Goal: Task Accomplishment & Management: Use online tool/utility

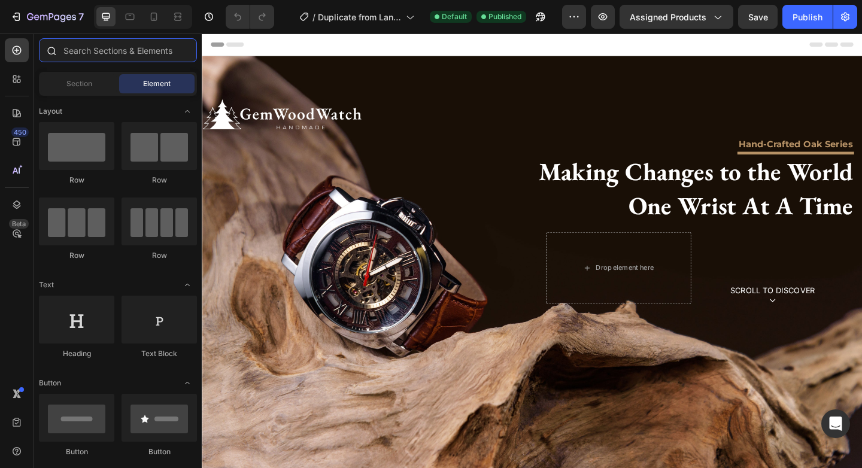
click at [148, 57] on input "text" at bounding box center [118, 50] width 158 height 24
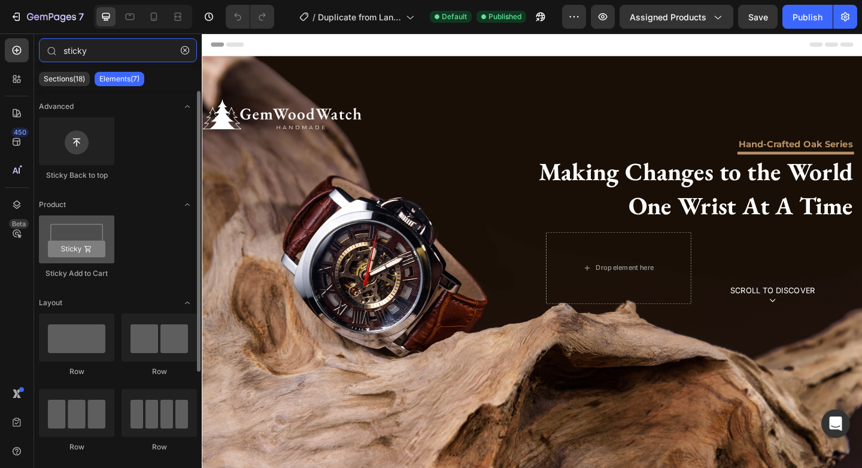
type input "sticky"
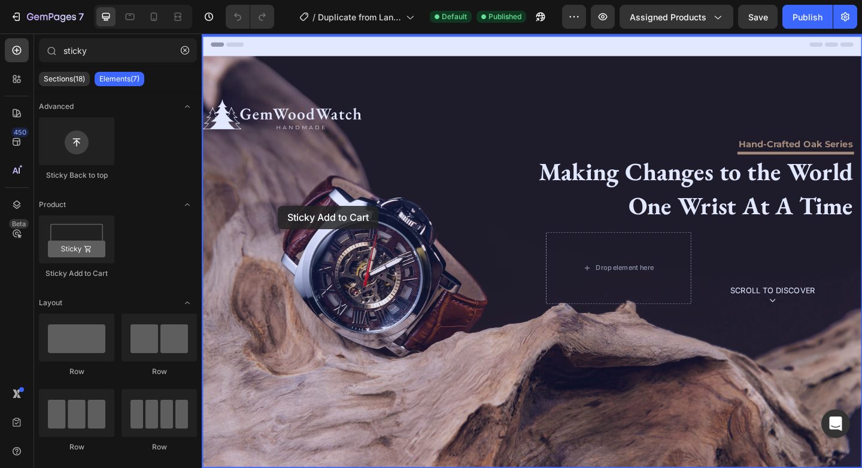
drag, startPoint x: 287, startPoint y: 266, endPoint x: 284, endPoint y: 221, distance: 45.6
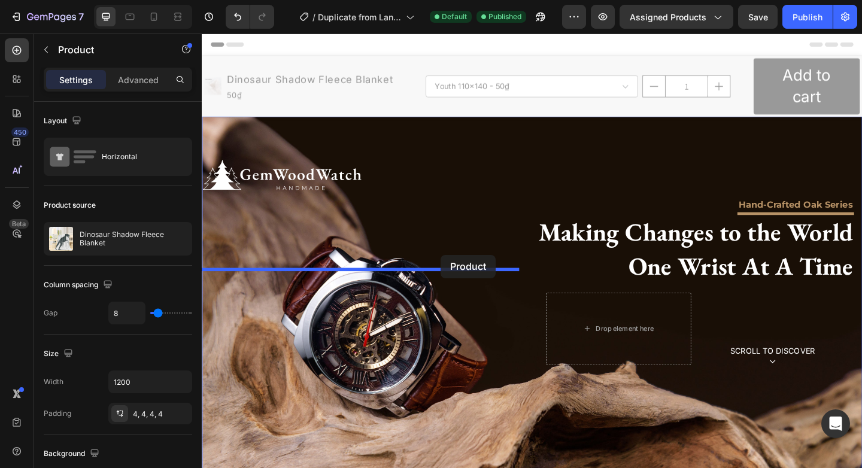
drag, startPoint x: 422, startPoint y: 65, endPoint x: 461, endPoint y: 274, distance: 212.5
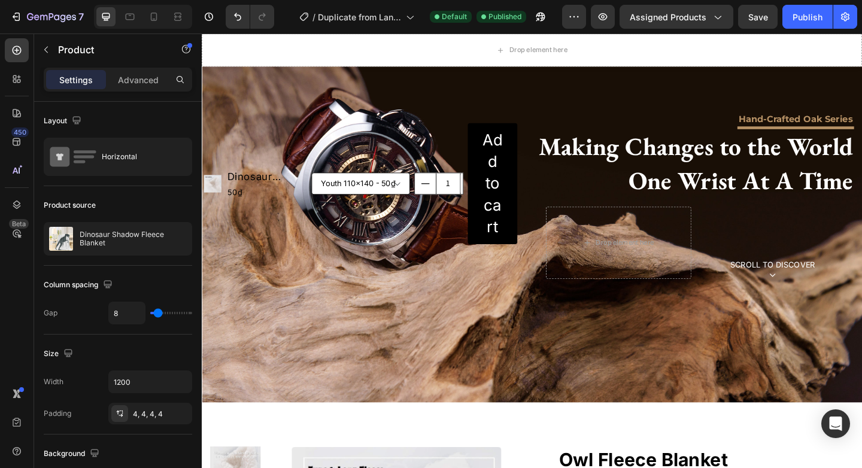
scroll to position [138, 0]
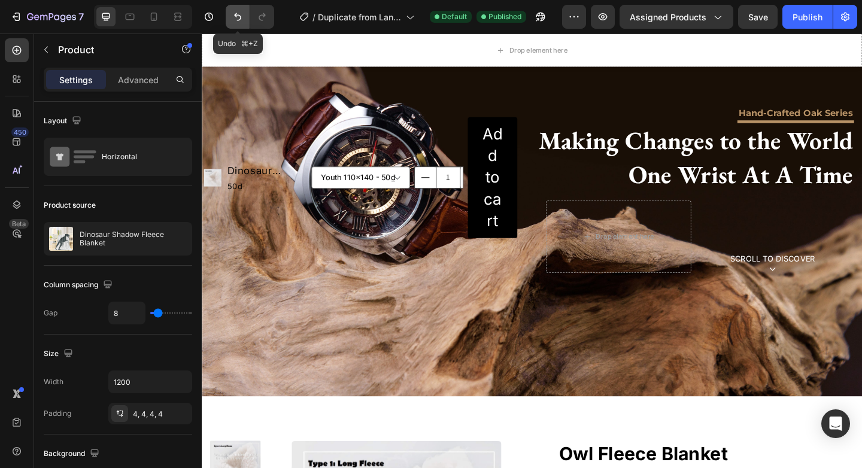
click at [239, 17] on icon "Undo/Redo" at bounding box center [238, 17] width 12 height 12
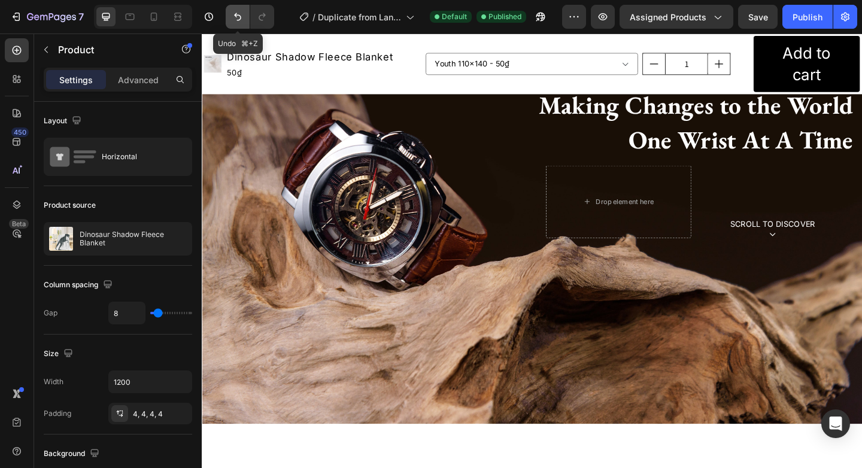
scroll to position [168, 0]
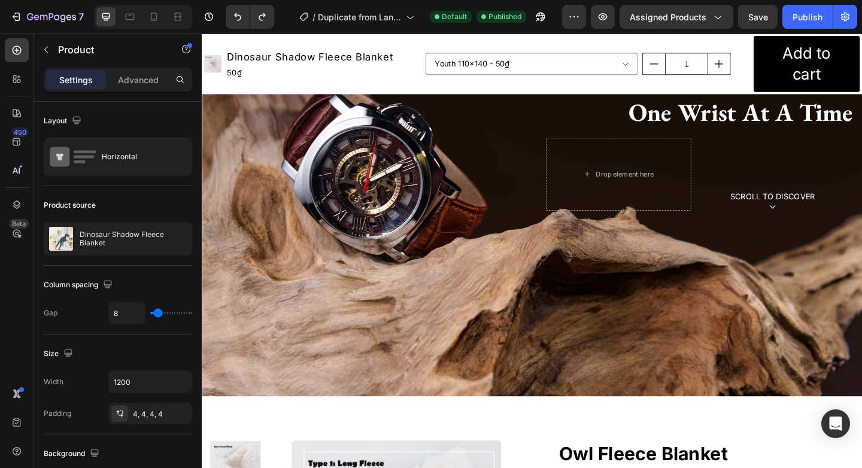
click at [392, 88] on div "Product Images Dinosaur Shadow Fleece Blanket Product Title 50₫ Product Price P…" at bounding box center [322, 66] width 236 height 61
click at [252, 45] on icon at bounding box center [253, 45] width 4 height 2
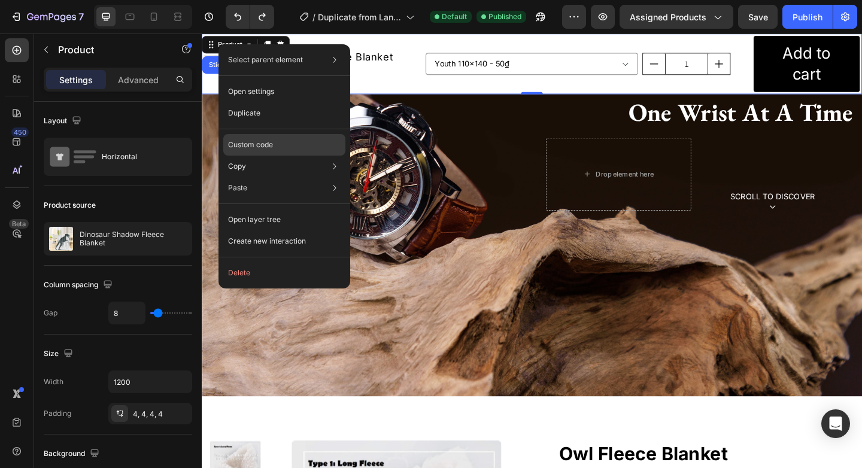
click at [292, 177] on div "Custom code" at bounding box center [284, 188] width 122 height 22
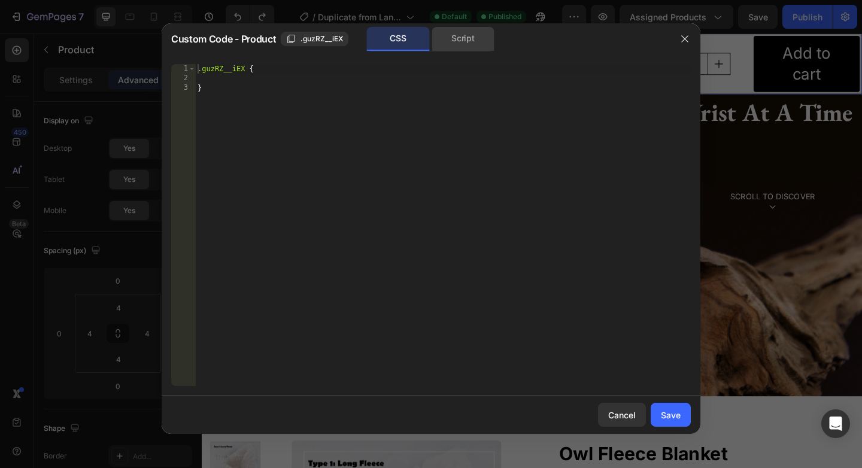
click at [466, 40] on div "Script" at bounding box center [462, 39] width 63 height 24
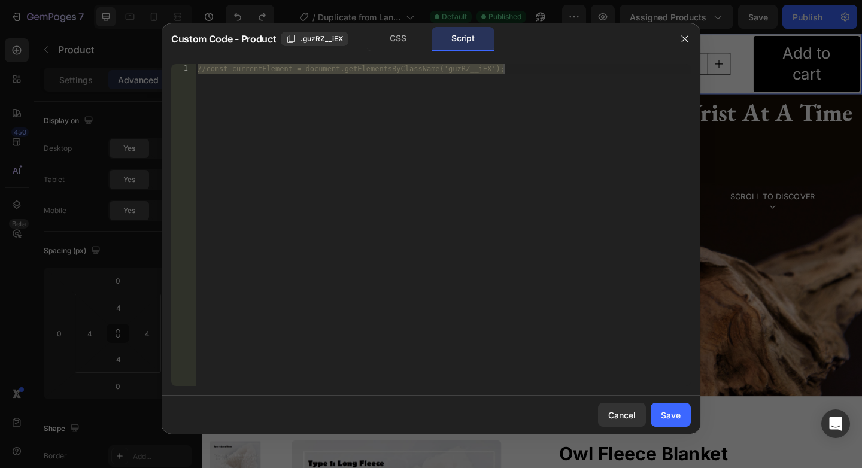
click at [375, 99] on div "//const currentElement = document.getElementsByClassName('guzRZ__iEX');" at bounding box center [442, 234] width 495 height 341
paste textarea "}"
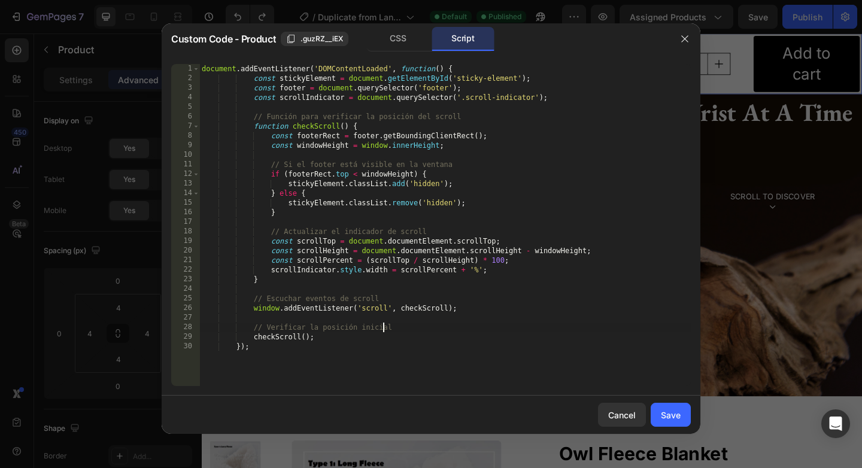
click at [381, 326] on div "document . addEventListener ( 'DOMContentLoaded' , function ( ) { const stickyE…" at bounding box center [444, 234] width 491 height 341
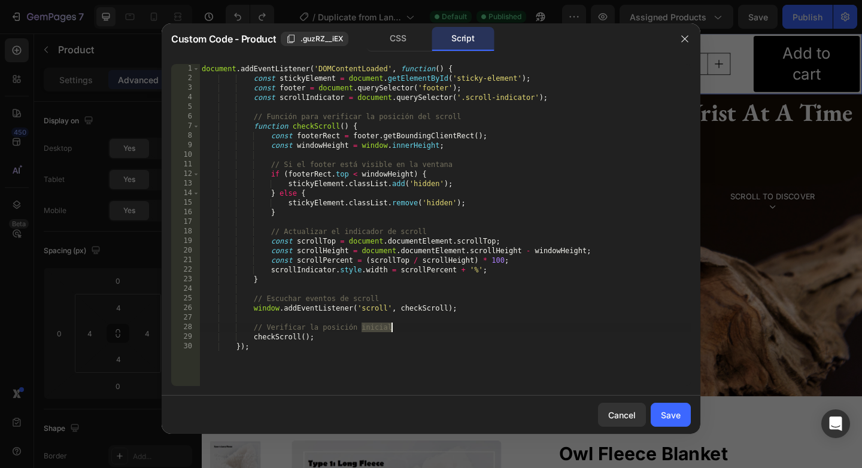
click at [381, 326] on div "document . addEventListener ( 'DOMContentLoaded' , function ( ) { const stickyE…" at bounding box center [444, 234] width 491 height 341
click at [361, 299] on div "document . addEventListener ( 'DOMContentLoaded' , function ( ) { const stickyE…" at bounding box center [444, 234] width 491 height 341
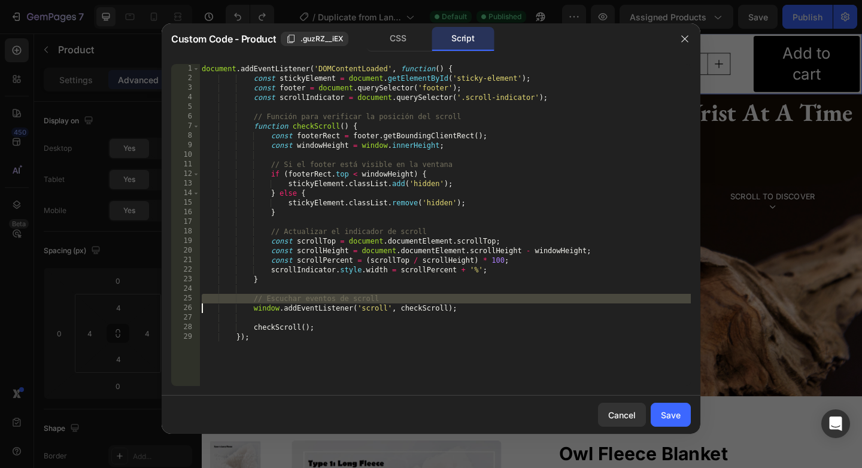
click at [361, 299] on div "document . addEventListener ( 'DOMContentLoaded' , function ( ) { const stickyE…" at bounding box center [444, 234] width 491 height 341
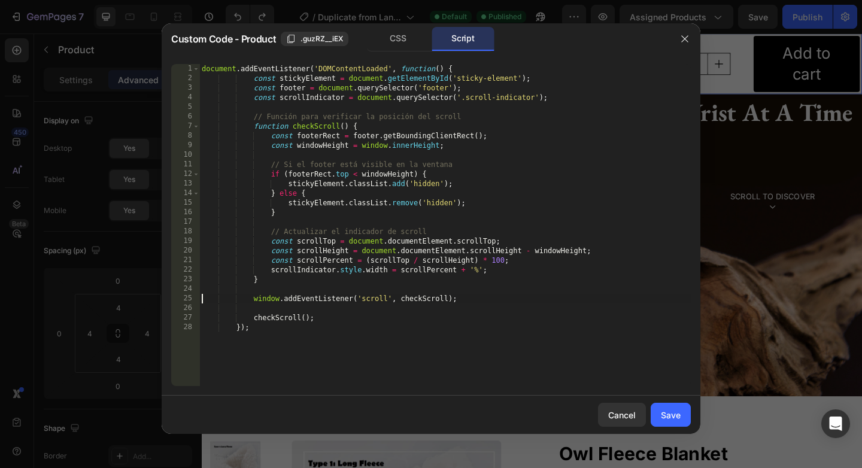
click at [336, 230] on div "document . addEventListener ( 'DOMContentLoaded' , function ( ) { const stickyE…" at bounding box center [444, 234] width 491 height 341
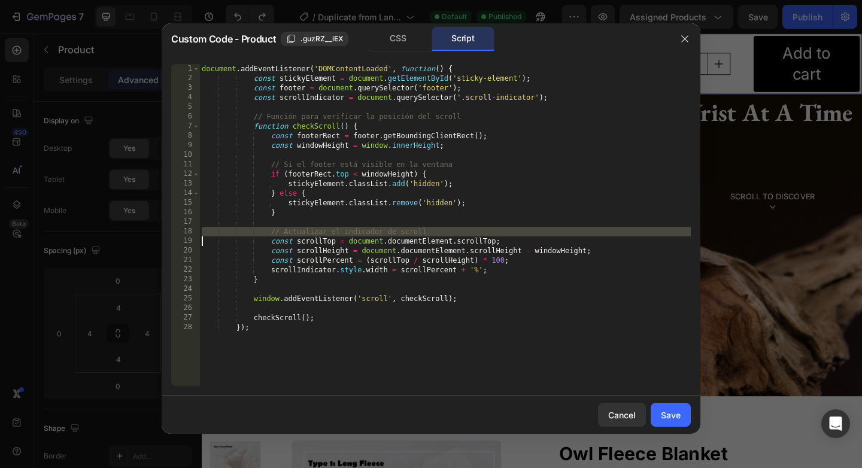
type textarea "const scrollTop = document.documentElement.scrollTop;"
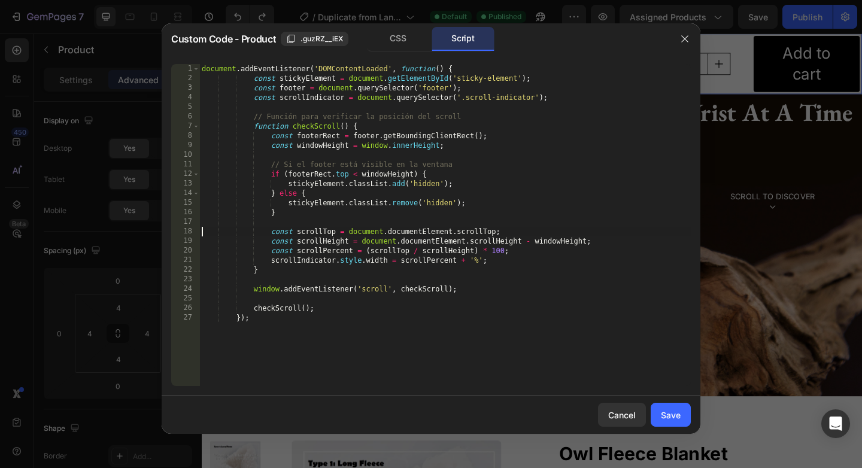
click at [328, 160] on div "document . addEventListener ( 'DOMContentLoaded' , function ( ) { const stickyE…" at bounding box center [444, 234] width 491 height 341
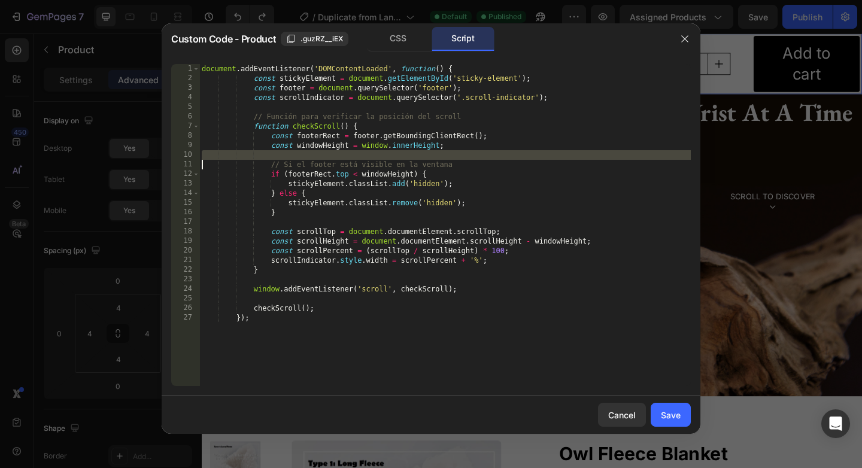
click at [328, 160] on div "document . addEventListener ( 'DOMContentLoaded' , function ( ) { const stickyE…" at bounding box center [444, 234] width 491 height 341
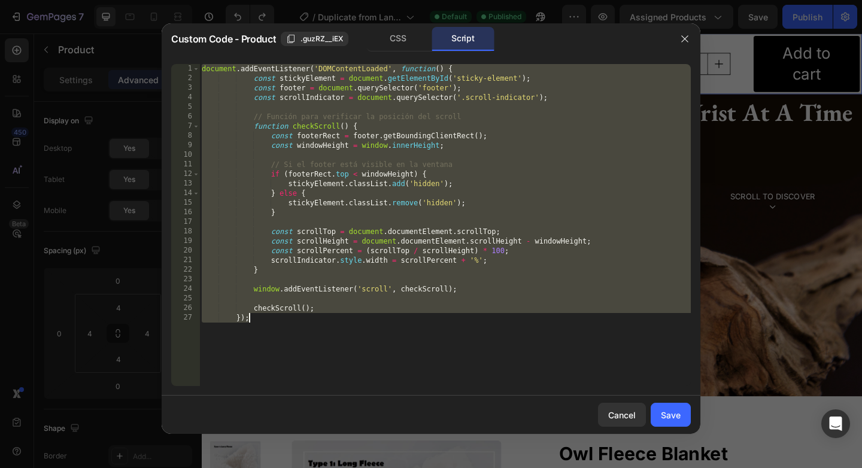
click at [330, 165] on div "document . addEventListener ( 'DOMContentLoaded' , function ( ) { const stickyE…" at bounding box center [444, 234] width 491 height 341
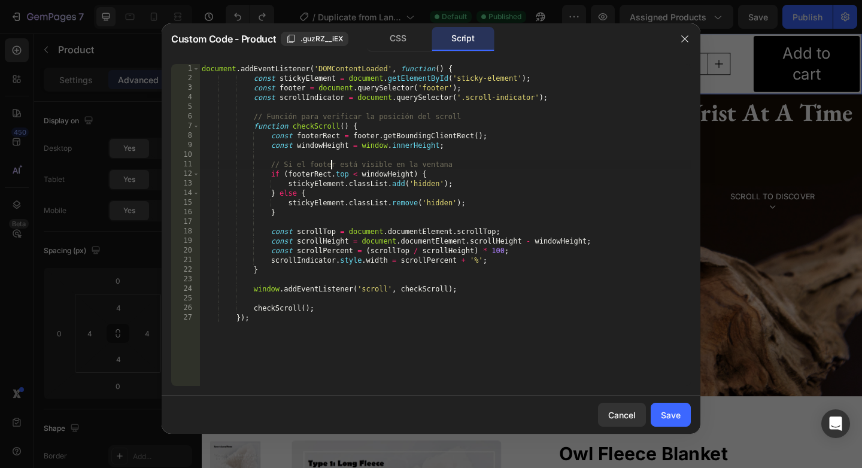
click at [330, 165] on div "document . addEventListener ( 'DOMContentLoaded' , function ( ) { const stickyE…" at bounding box center [444, 234] width 491 height 341
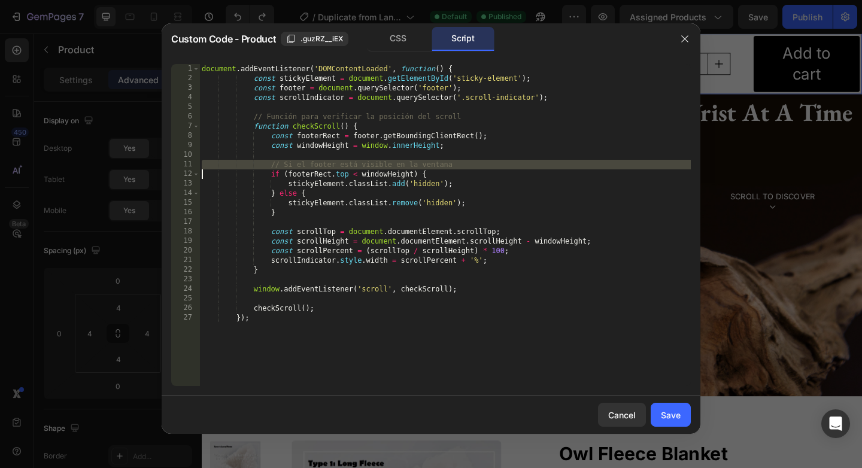
click at [330, 165] on div "document . addEventListener ( 'DOMContentLoaded' , function ( ) { const stickyE…" at bounding box center [444, 234] width 491 height 341
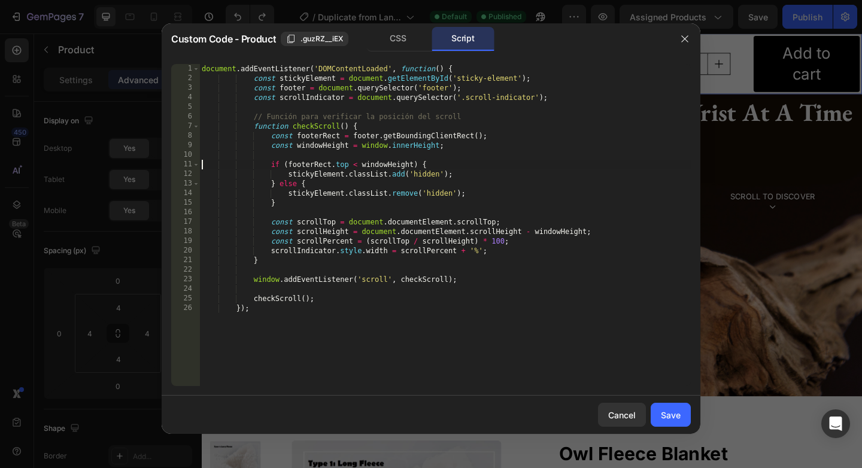
click at [324, 119] on div "document . addEventListener ( 'DOMContentLoaded' , function ( ) { const stickyE…" at bounding box center [444, 234] width 491 height 341
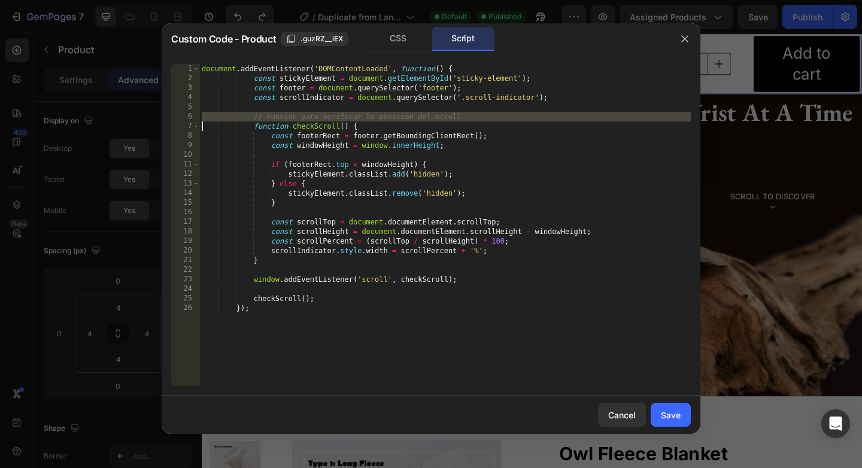
type textarea "function checkScroll() {"
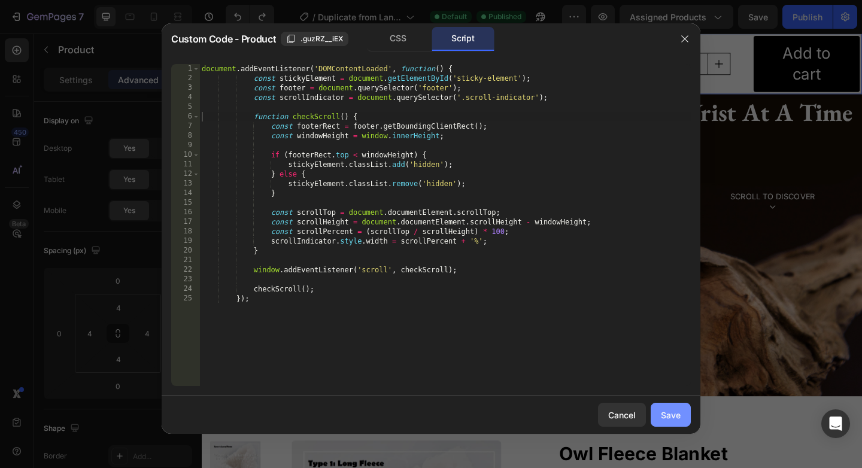
click at [678, 421] on button "Save" at bounding box center [670, 415] width 40 height 24
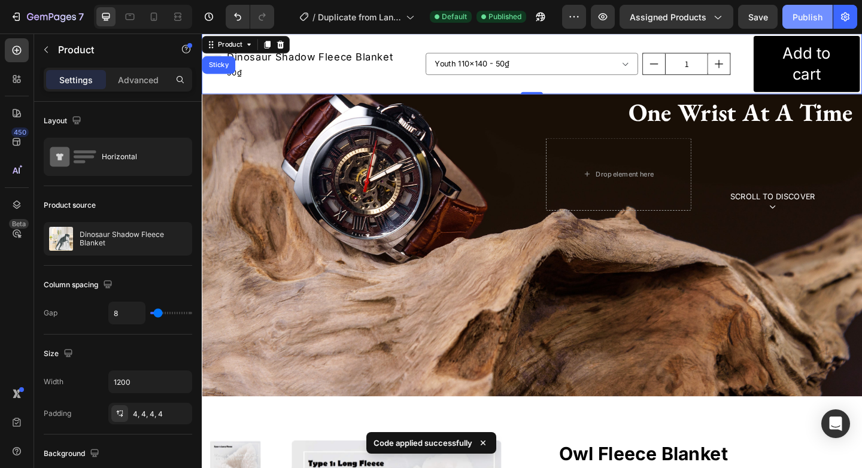
click at [805, 20] on div "Publish" at bounding box center [807, 17] width 30 height 13
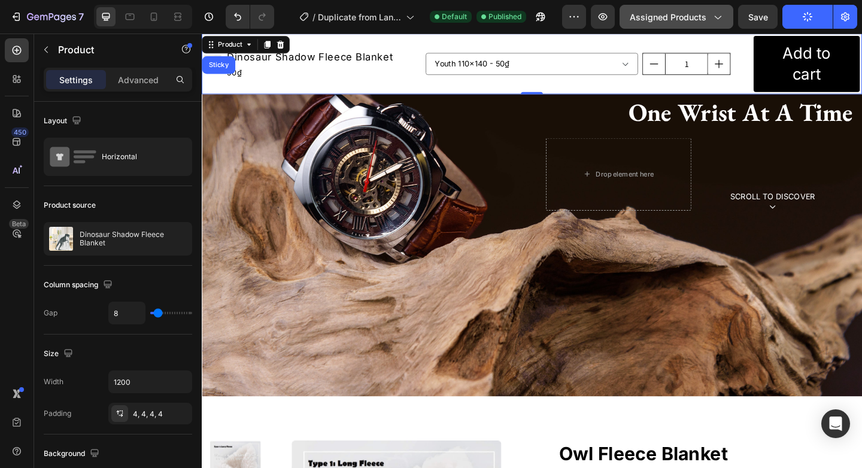
click at [721, 20] on icon "button" at bounding box center [717, 17] width 12 height 12
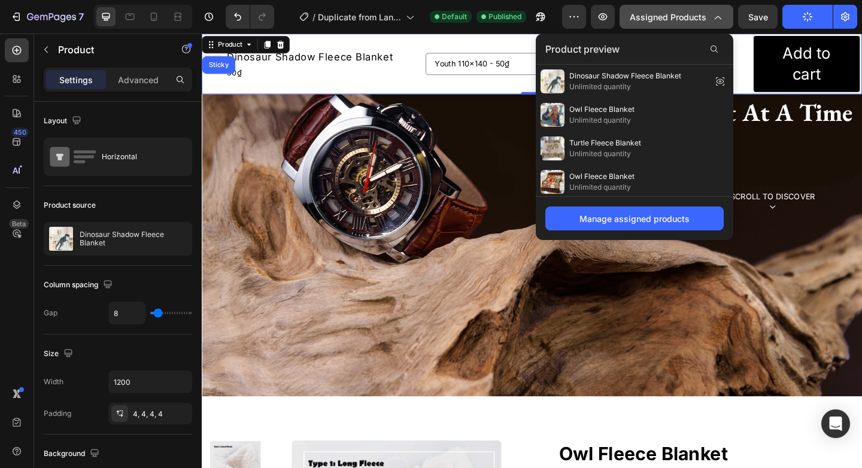
click at [721, 20] on icon "button" at bounding box center [717, 17] width 12 height 12
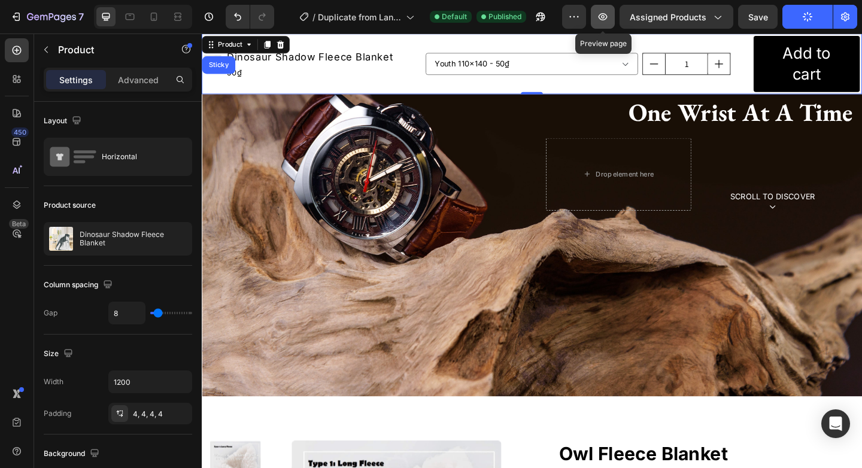
click at [608, 19] on icon "button" at bounding box center [602, 17] width 12 height 12
click at [603, 22] on icon "button" at bounding box center [602, 17] width 12 height 12
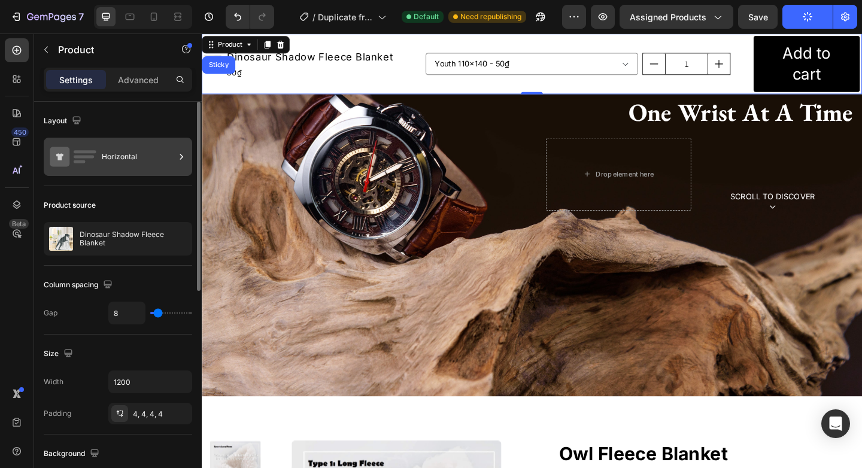
click at [142, 162] on div "Horizontal" at bounding box center [138, 157] width 73 height 28
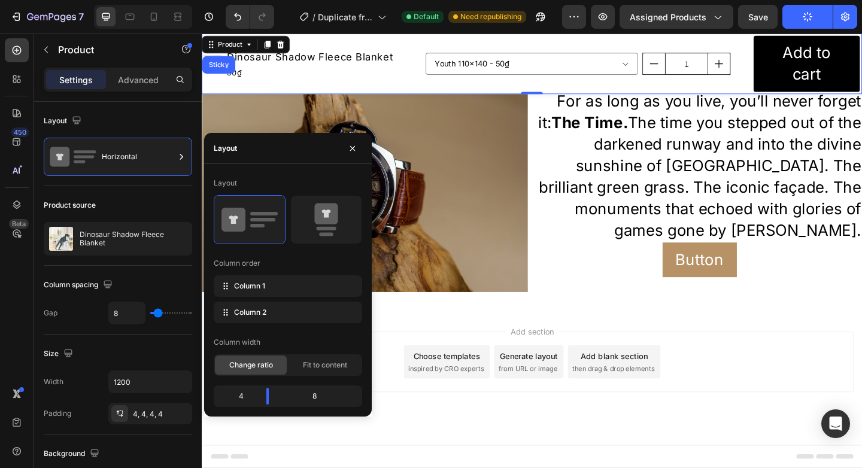
scroll to position [2389, 0]
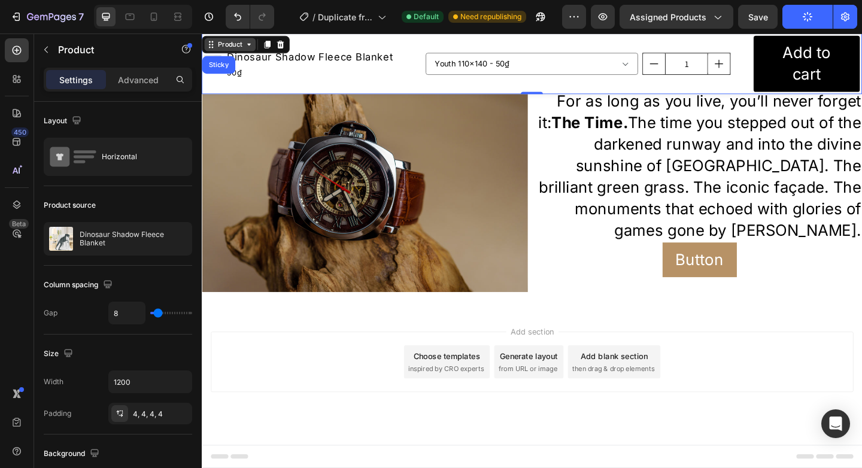
click at [232, 40] on div "Product" at bounding box center [233, 45] width 32 height 11
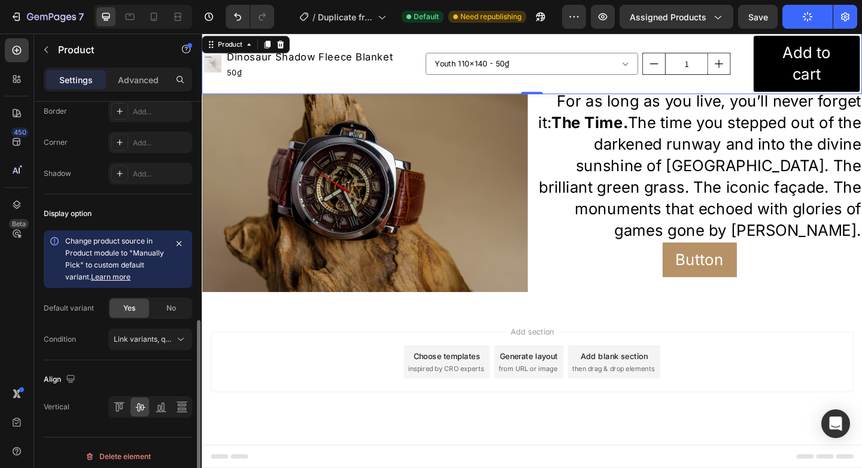
scroll to position [445, 0]
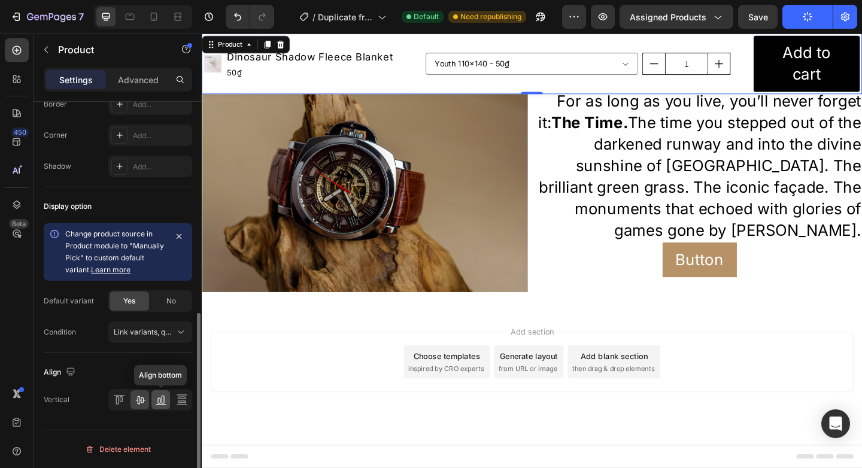
click at [157, 394] on icon at bounding box center [161, 400] width 12 height 12
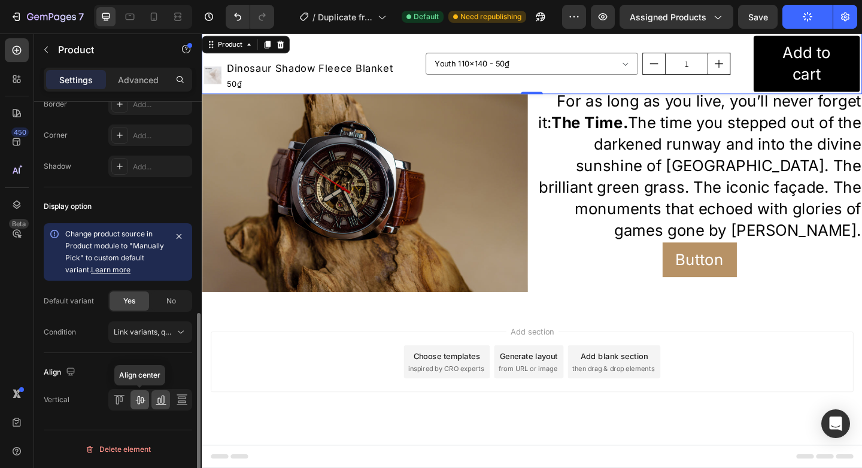
click at [143, 397] on icon at bounding box center [140, 400] width 12 height 12
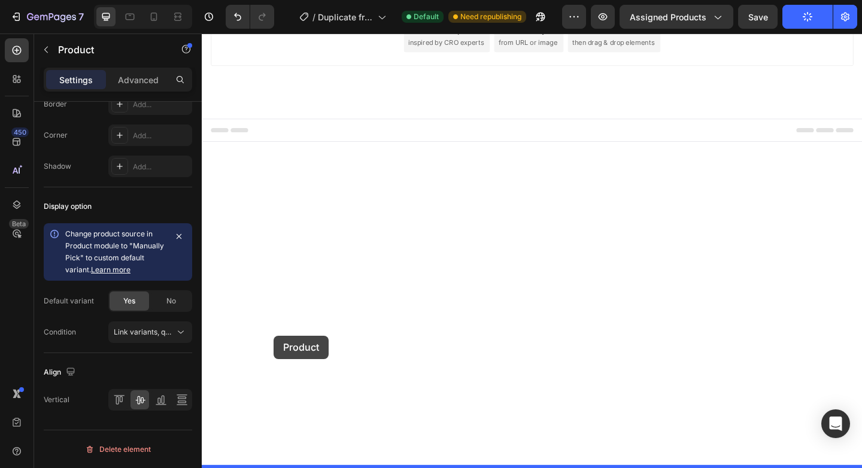
drag, startPoint x: 214, startPoint y: 46, endPoint x: 280, endPoint y: 362, distance: 322.7
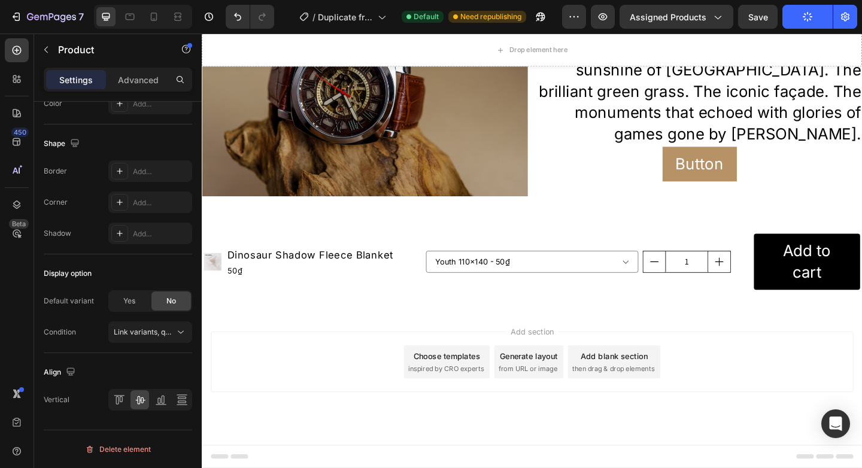
scroll to position [2463, 0]
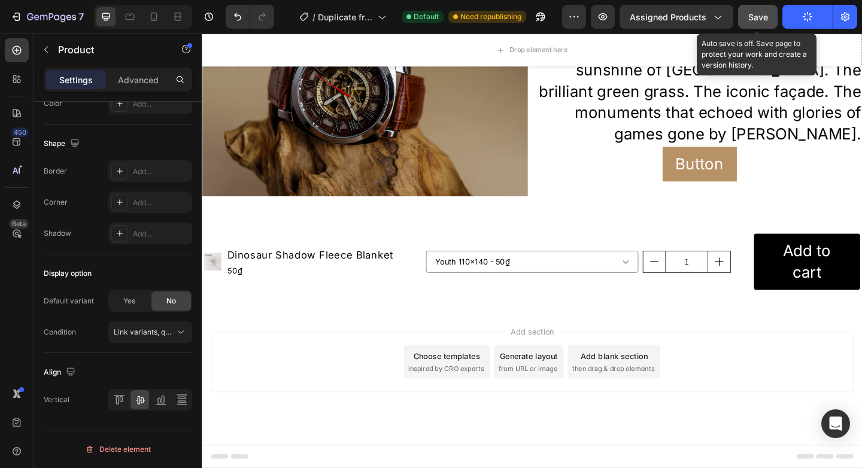
click at [760, 15] on span "Save" at bounding box center [758, 17] width 20 height 10
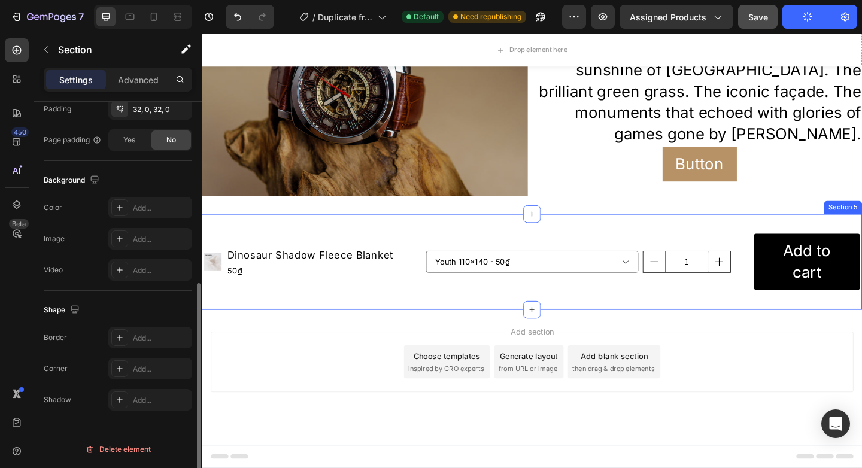
scroll to position [0, 0]
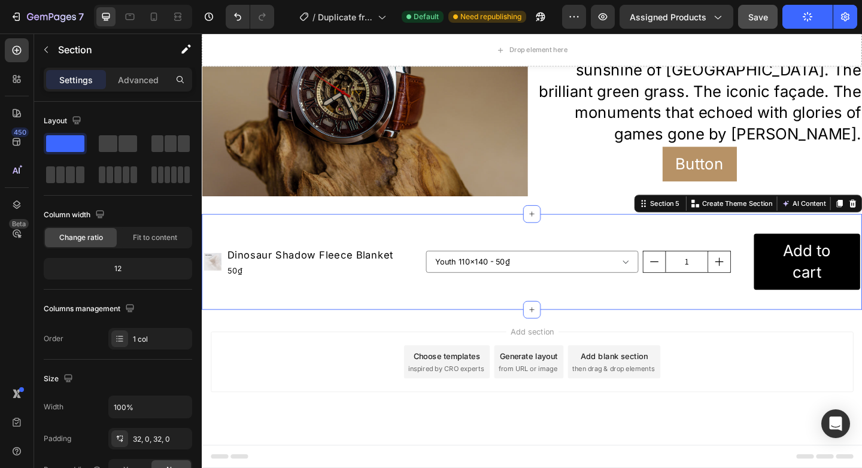
click at [391, 327] on div "Product Images Dinosaur Shadow Fleece Blanket Product Title 50₫ Product Price P…" at bounding box center [561, 282] width 718 height 104
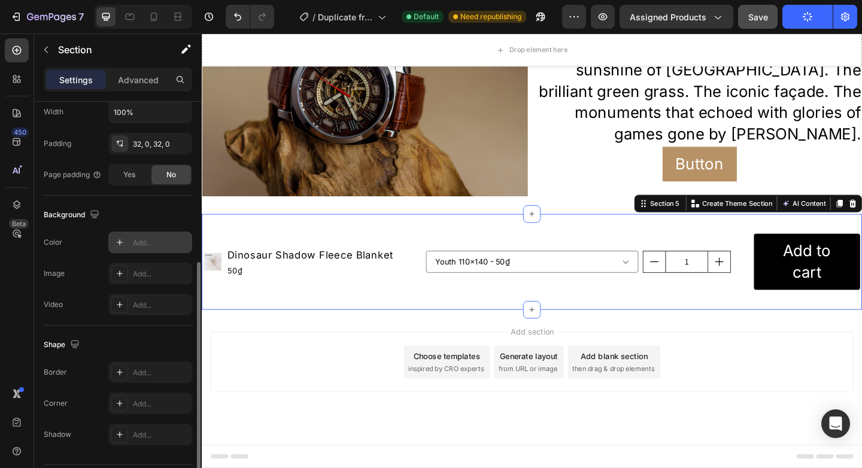
scroll to position [294, 0]
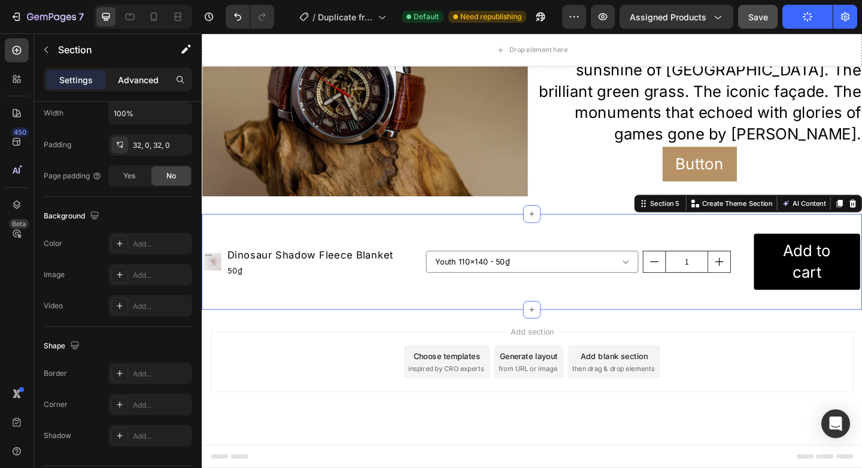
click at [135, 81] on p "Advanced" at bounding box center [138, 80] width 41 height 13
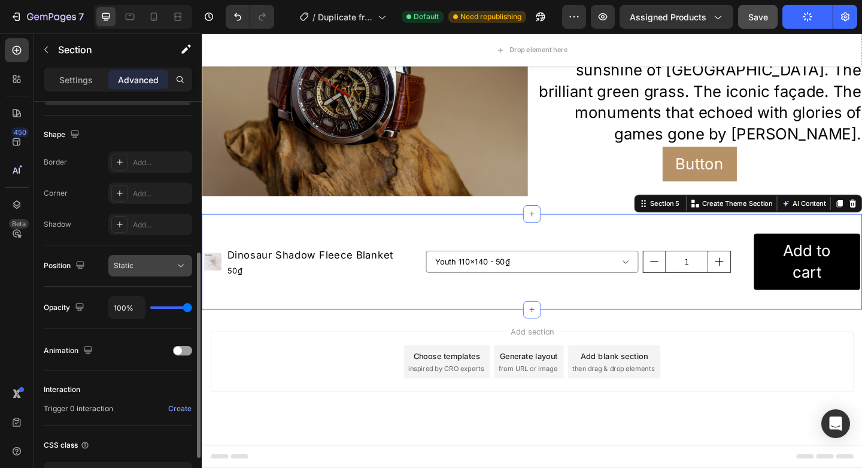
click at [131, 260] on span "Static" at bounding box center [124, 265] width 20 height 11
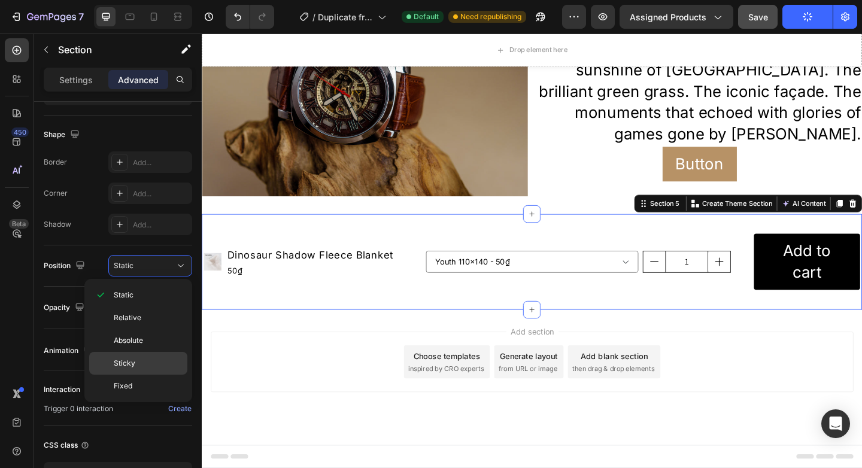
click at [129, 364] on span "Sticky" at bounding box center [125, 363] width 22 height 11
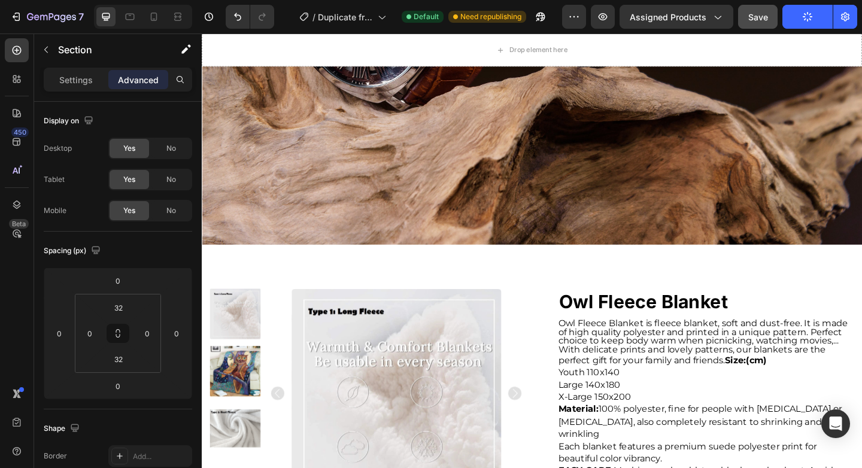
scroll to position [0, 0]
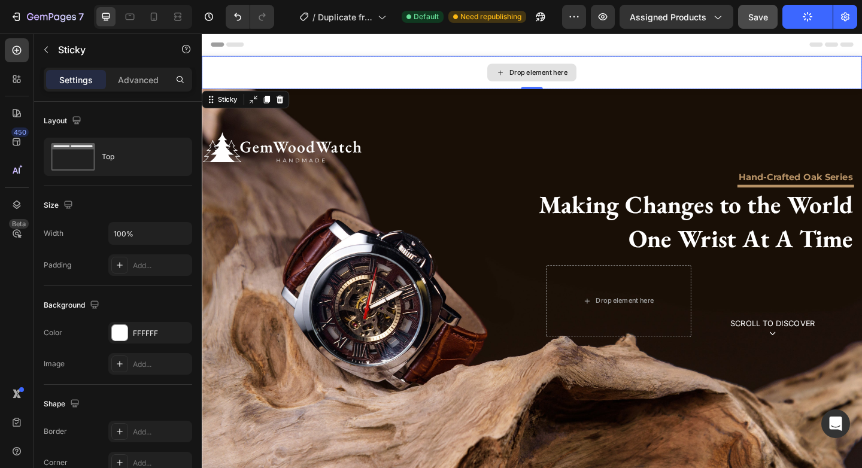
click at [296, 69] on div "Drop element here" at bounding box center [561, 76] width 718 height 36
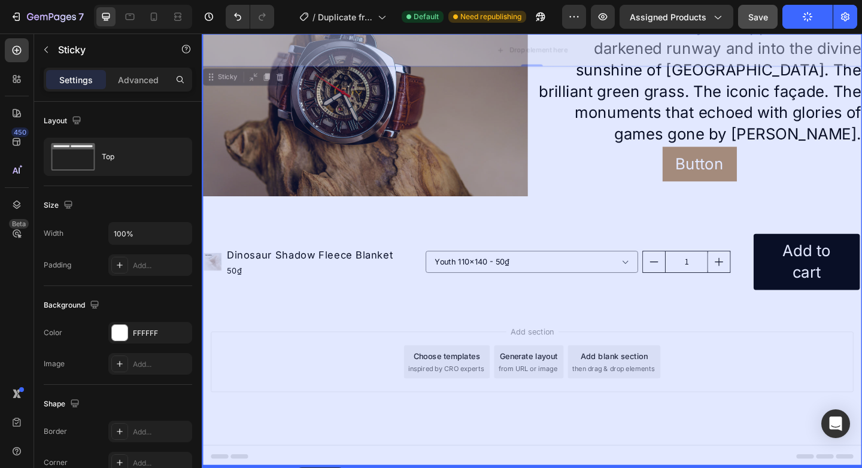
scroll to position [2463, 0]
drag, startPoint x: 212, startPoint y: 103, endPoint x: 307, endPoint y: 506, distance: 413.7
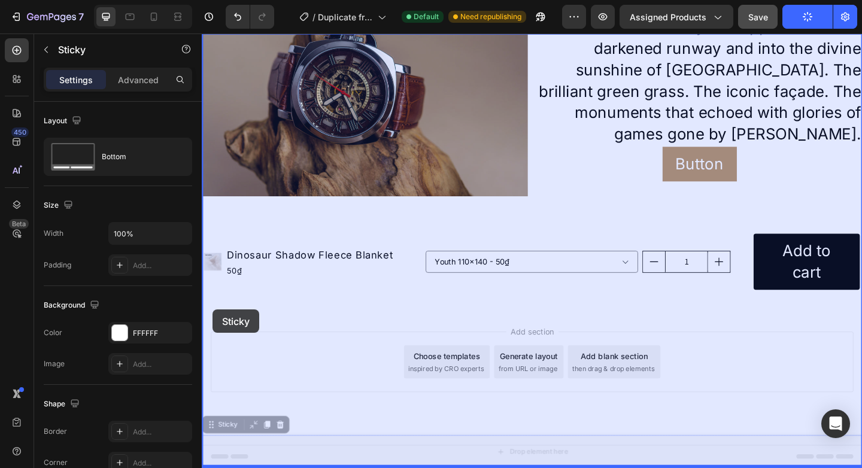
drag, startPoint x: 214, startPoint y: 459, endPoint x: 214, endPoint y: 334, distance: 125.0
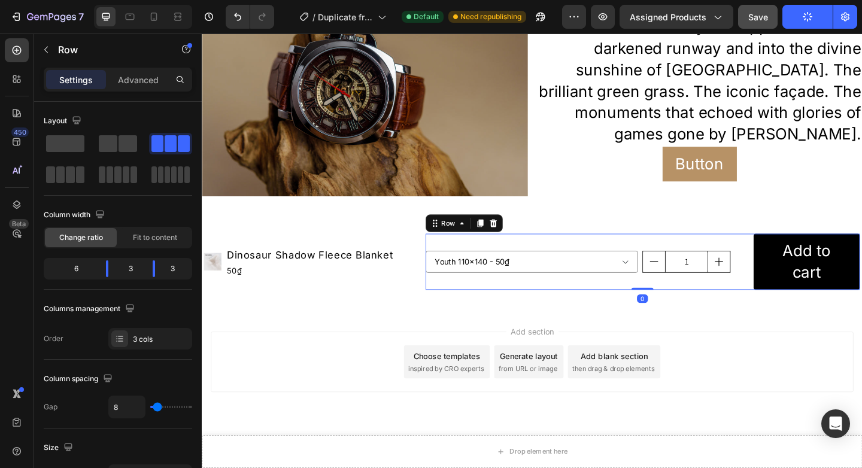
click at [452, 306] on div "Youth 110x140 - 50₫ Large 140x180 - 70₫ X-Large 150x200 - 80₫ Product Variants …" at bounding box center [561, 281] width 232 height 61
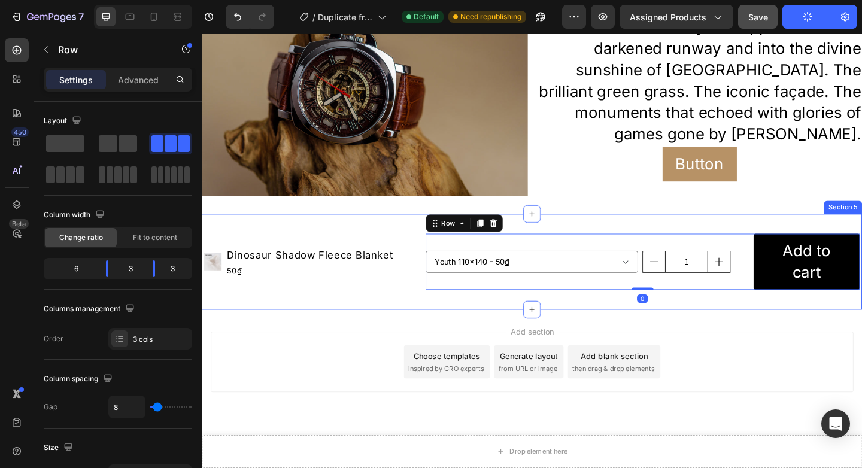
click at [427, 320] on div "Product Images Dinosaur Shadow Fleece Blanket Product Title 50₫ Product Price P…" at bounding box center [561, 282] width 718 height 104
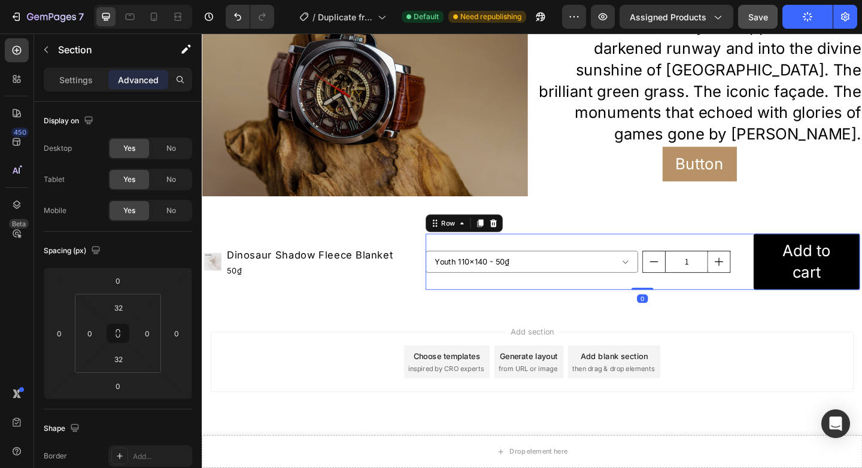
click at [676, 252] on div "Youth 110x140 - 50₫ Large 140x180 - 70₫ X-Large 150x200 - 80₫ Product Variants …" at bounding box center [681, 281] width 472 height 61
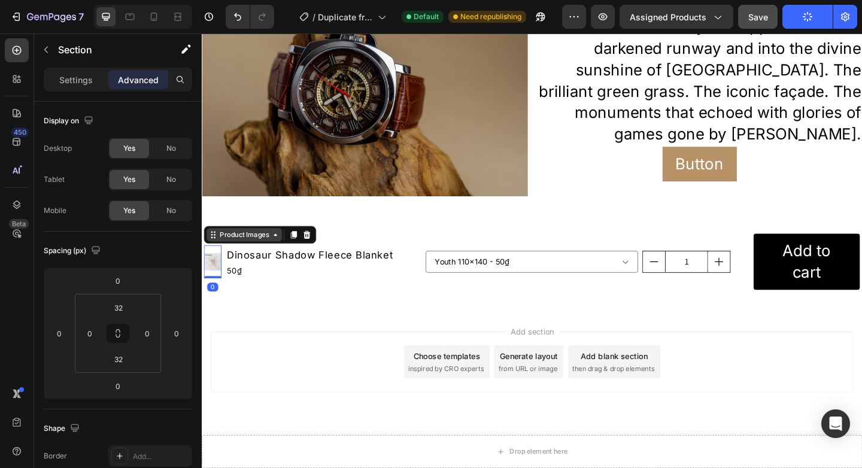
click at [215, 253] on div "Product Images" at bounding box center [248, 252] width 82 height 14
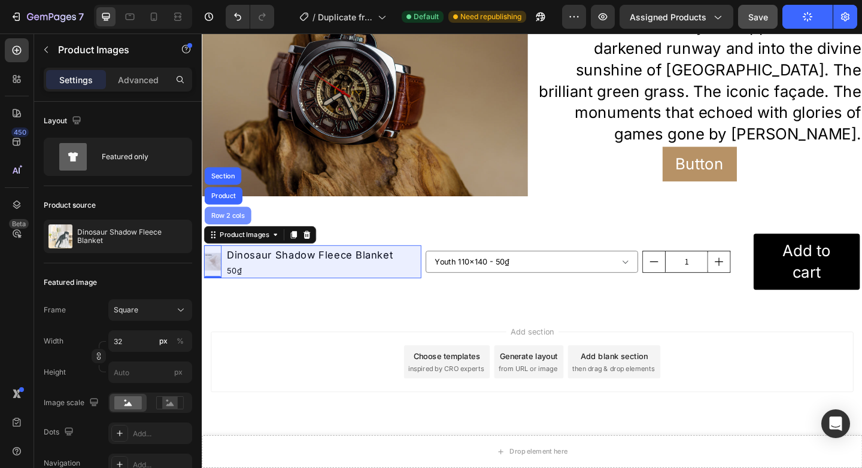
click at [241, 229] on div "Row 2 cols" at bounding box center [229, 231] width 41 height 7
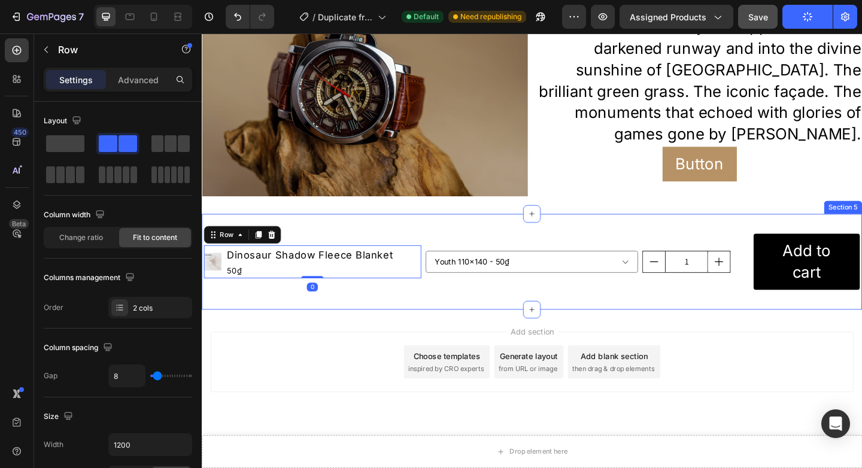
click at [223, 234] on div "Product Images Dinosaur Shadow Fleece Blanket Product Title 50₫ Product Price P…" at bounding box center [561, 282] width 718 height 104
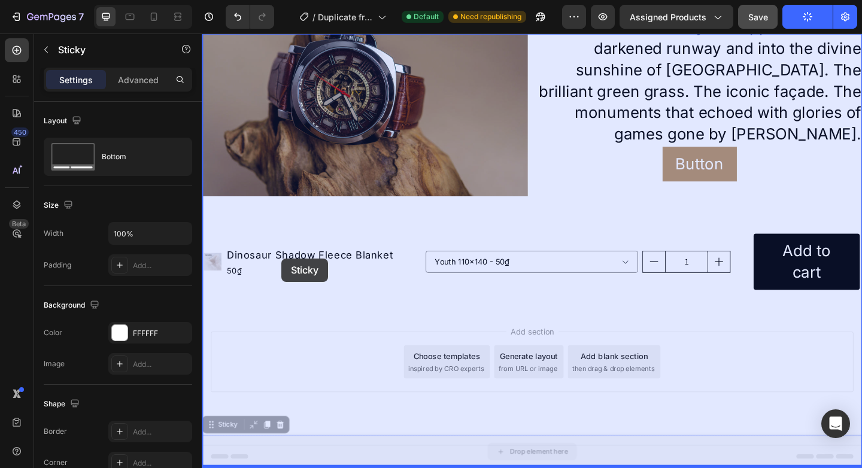
drag, startPoint x: 297, startPoint y: 490, endPoint x: 288, endPoint y: 278, distance: 212.0
drag, startPoint x: 215, startPoint y: 459, endPoint x: 233, endPoint y: 296, distance: 163.7
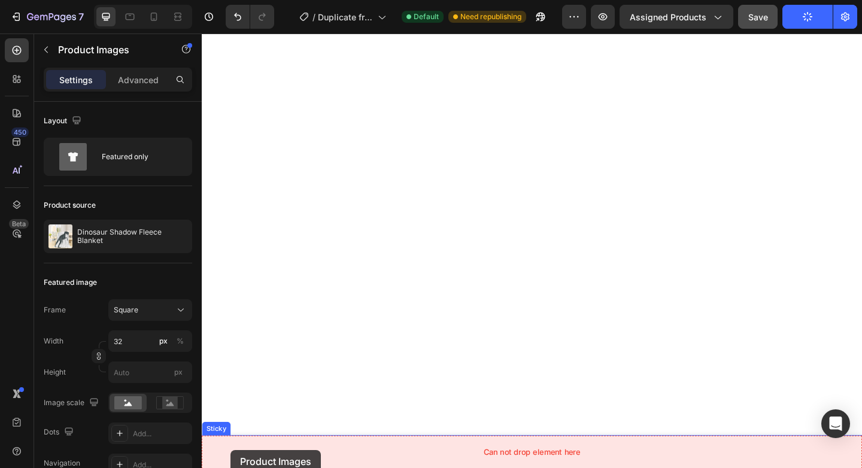
drag, startPoint x: 221, startPoint y: 255, endPoint x: 237, endPoint y: 471, distance: 215.9
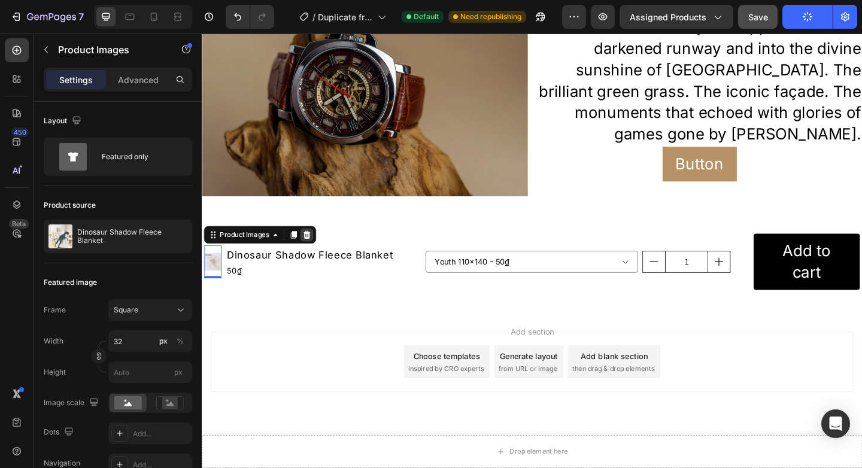
click at [321, 255] on icon at bounding box center [316, 253] width 10 height 10
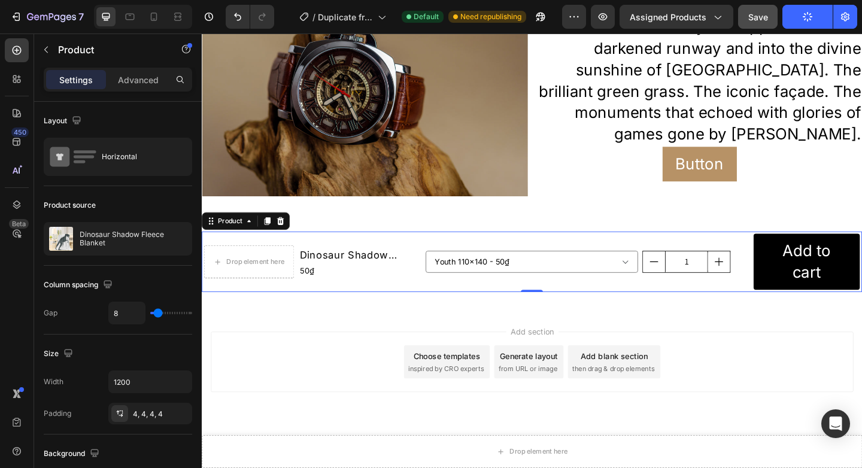
click at [281, 249] on div "Drop element here Dinosaur Shadow Fleece Blanket Product Title 50₫ Product Pric…" at bounding box center [561, 282] width 718 height 66
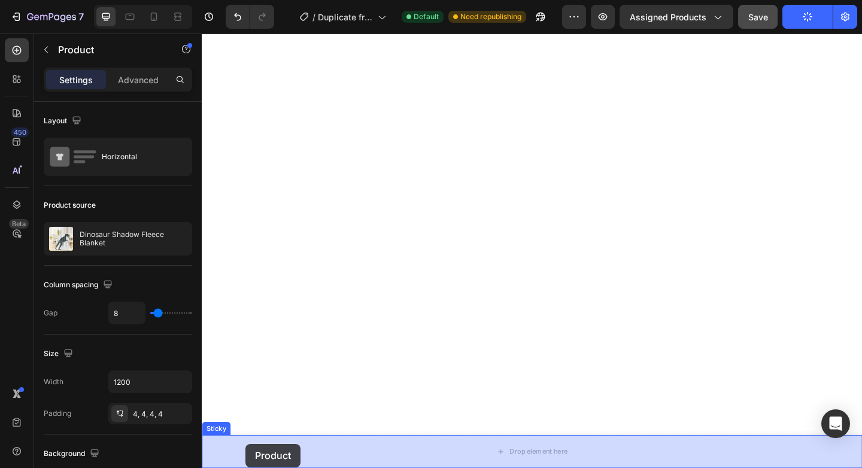
drag, startPoint x: 212, startPoint y: 242, endPoint x: 252, endPoint y: 471, distance: 232.0
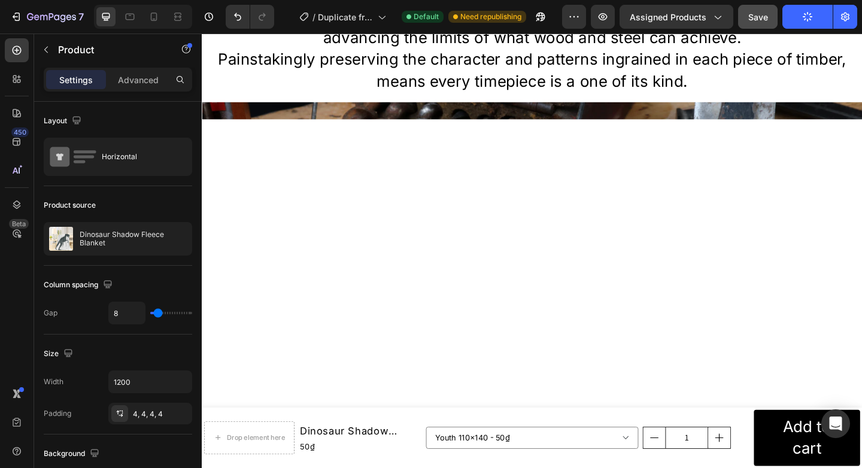
scroll to position [1448, 0]
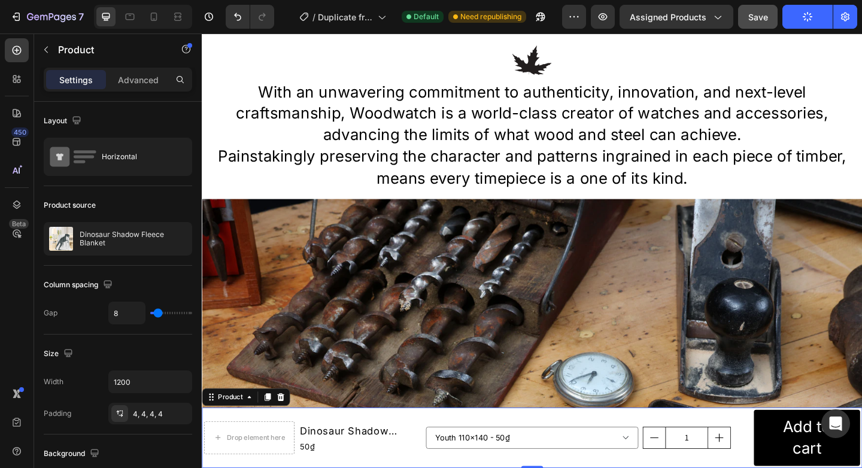
click at [252, 449] on div "Drop element here Dinosaur Shadow Fleece Blanket Product Title 50₫ Product Pric…" at bounding box center [322, 473] width 236 height 61
click at [208, 430] on icon at bounding box center [212, 429] width 10 height 10
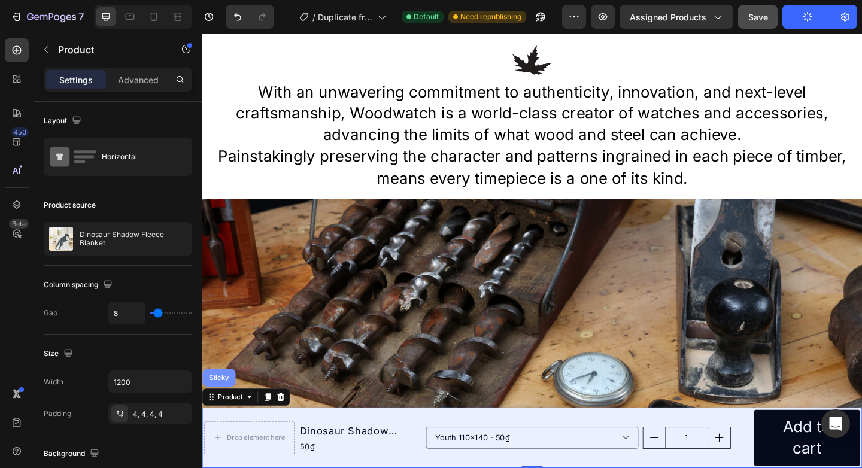
click at [216, 405] on div "Sticky" at bounding box center [220, 407] width 26 height 7
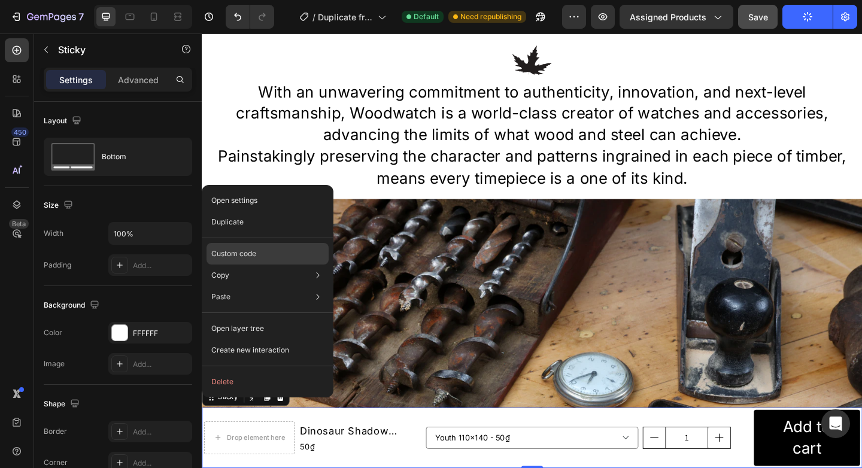
click at [257, 286] on div "Custom code" at bounding box center [267, 297] width 122 height 22
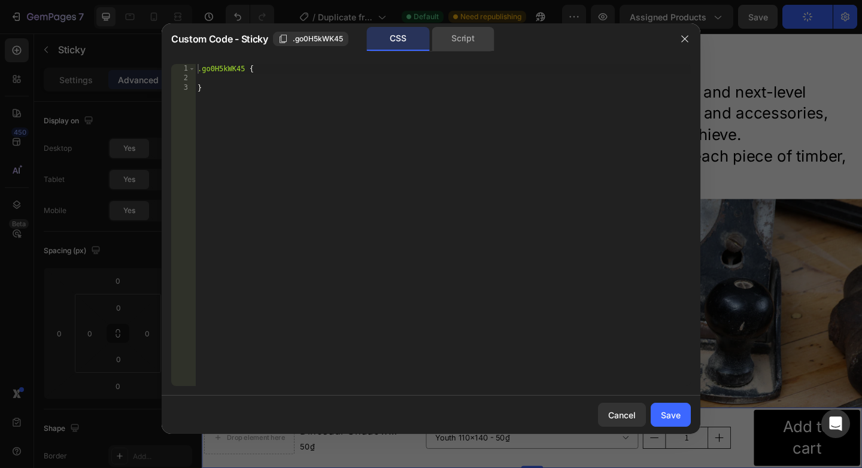
click at [453, 41] on div "Script" at bounding box center [462, 39] width 63 height 24
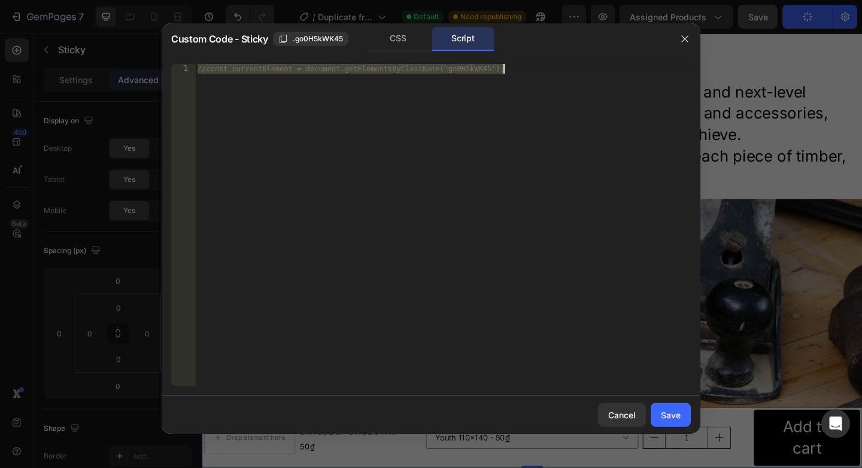
click at [203, 77] on div "//const currentElement = document.getElementsByClassName('go0H5kWK45');" at bounding box center [442, 234] width 495 height 341
paste textarea "}"
type textarea "});"
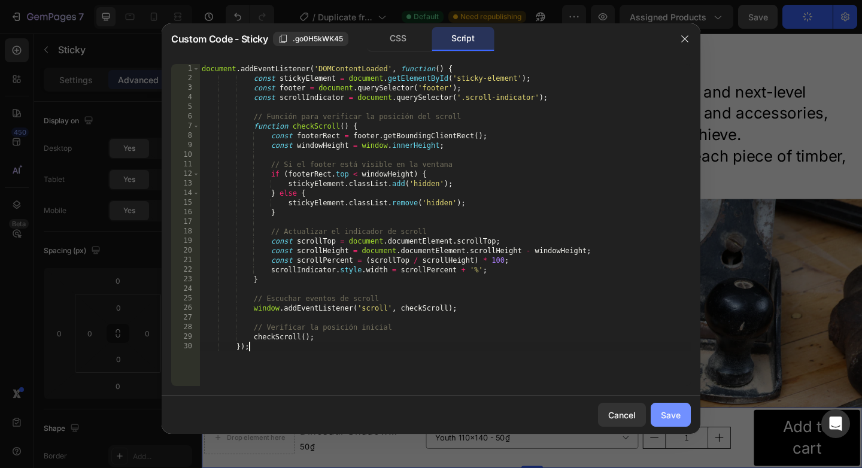
click at [666, 404] on button "Save" at bounding box center [670, 415] width 40 height 24
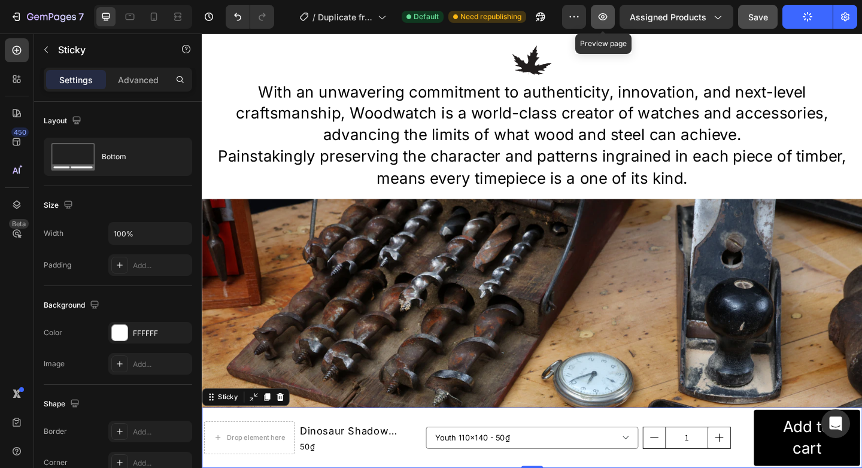
click at [603, 18] on icon "button" at bounding box center [602, 16] width 9 height 7
click at [803, 13] on div "button" at bounding box center [807, 17] width 10 height 10
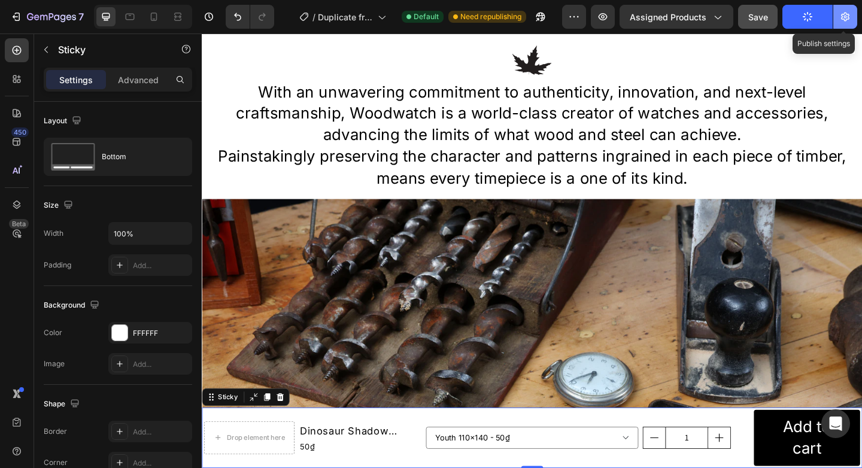
click at [852, 17] on button "button" at bounding box center [845, 17] width 24 height 24
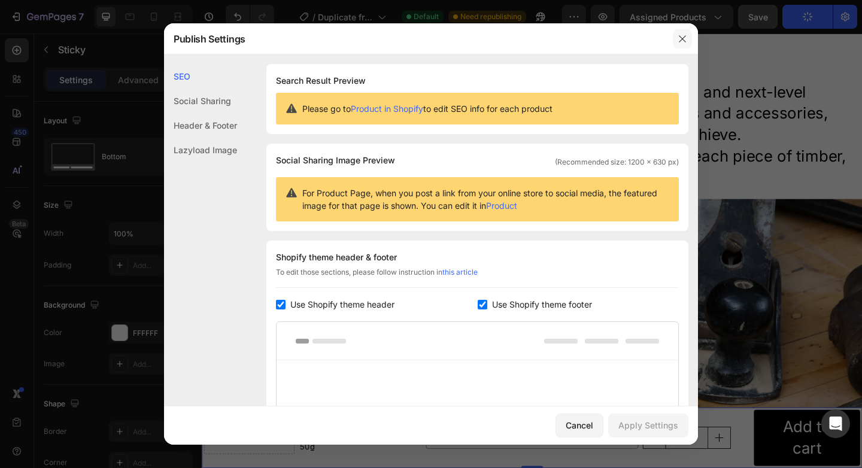
click at [681, 40] on icon "button" at bounding box center [682, 39] width 10 height 10
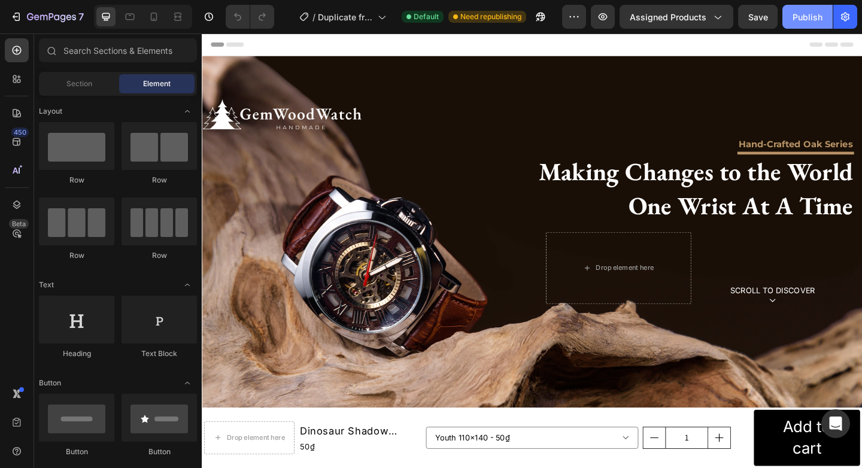
click at [798, 16] on div "Publish" at bounding box center [807, 17] width 30 height 13
click at [539, 18] on icon "button" at bounding box center [537, 19] width 3 height 3
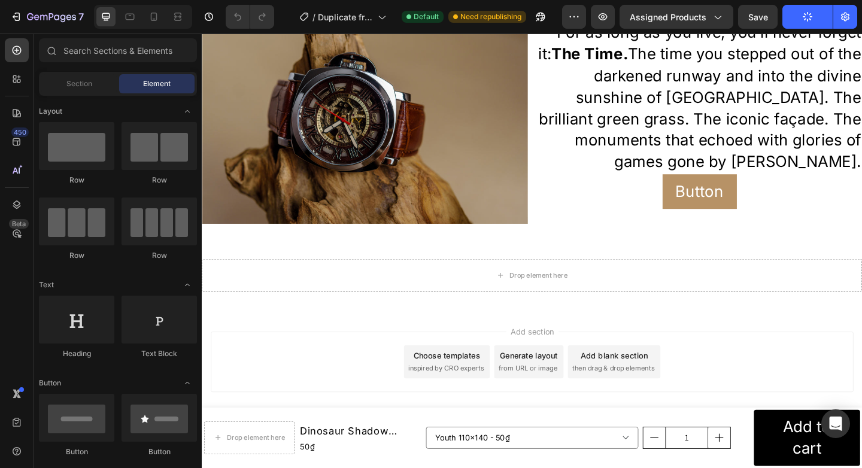
scroll to position [2397, 0]
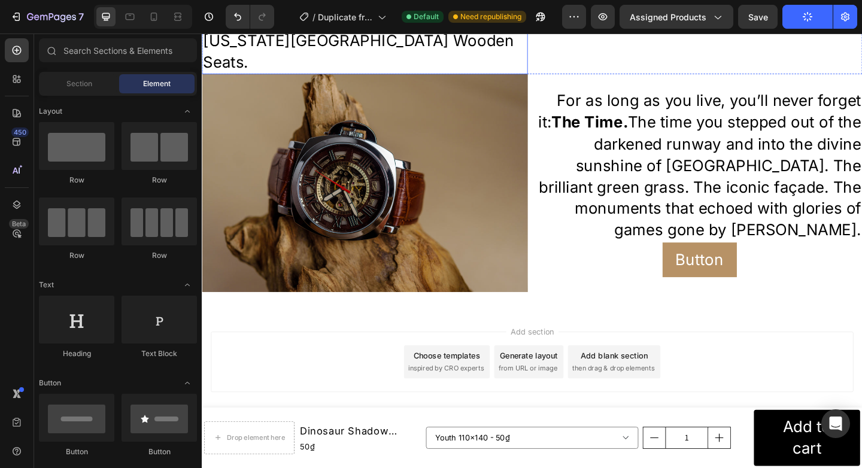
scroll to position [2323, 0]
click at [263, 431] on div "Add section Choose templates inspired by CRO experts Generate layout from URL o…" at bounding box center [561, 407] width 718 height 147
click at [177, 13] on icon at bounding box center [178, 17] width 12 height 12
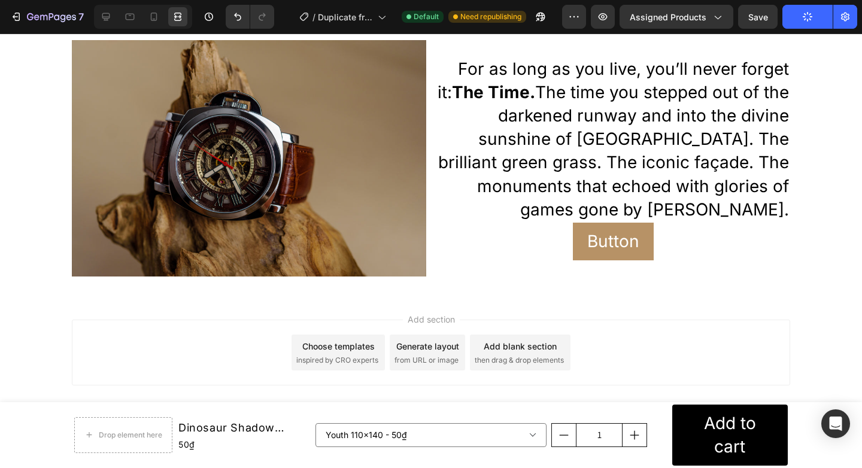
scroll to position [2328, 0]
click at [604, 12] on icon "button" at bounding box center [602, 17] width 12 height 12
click at [177, 19] on icon at bounding box center [178, 17] width 12 height 12
click at [106, 19] on icon at bounding box center [106, 17] width 12 height 12
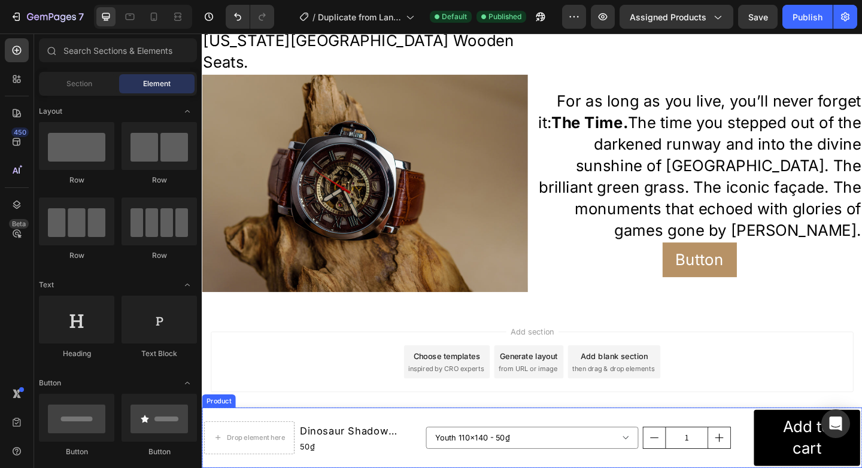
click at [215, 436] on div "Product" at bounding box center [220, 433] width 36 height 14
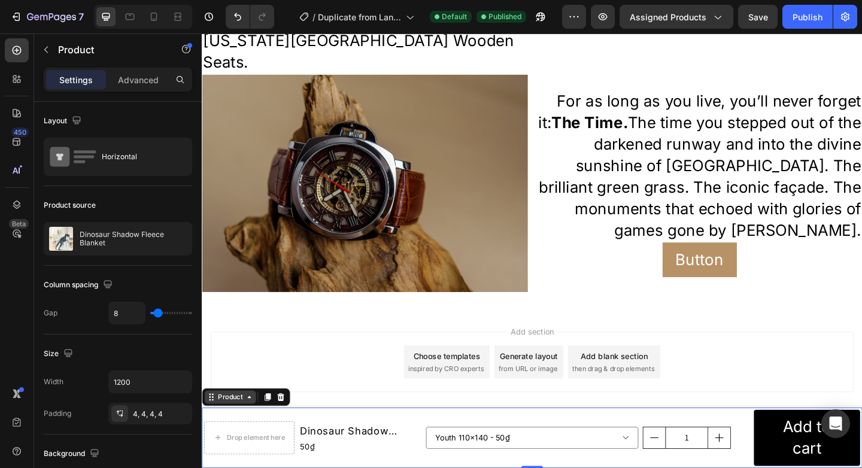
click at [220, 431] on div "Product" at bounding box center [233, 429] width 32 height 11
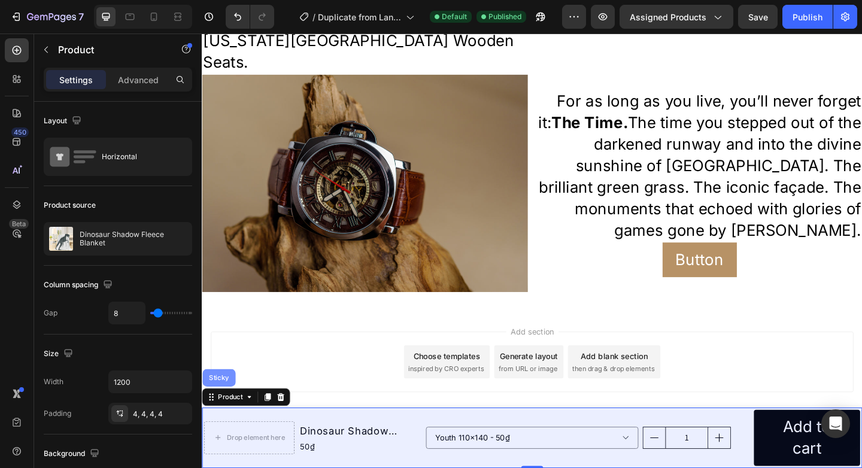
click at [223, 411] on div "Sticky" at bounding box center [220, 407] width 26 height 7
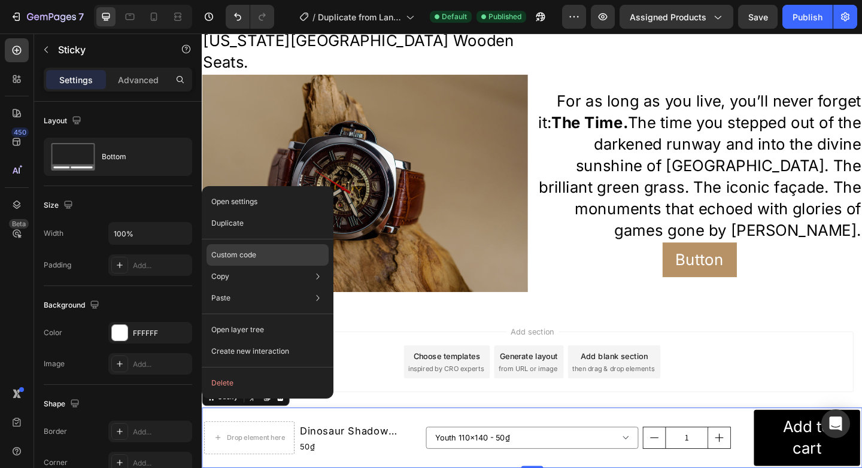
click at [238, 287] on div "Custom code" at bounding box center [267, 298] width 122 height 22
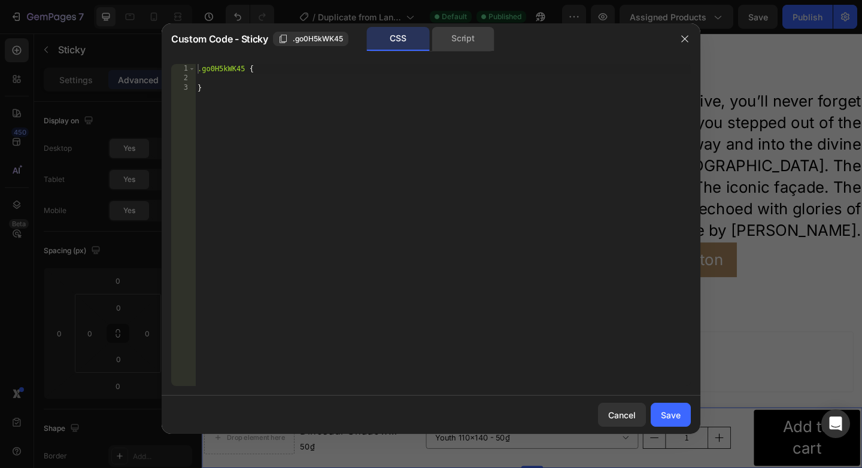
click at [470, 45] on div "Script" at bounding box center [462, 39] width 63 height 24
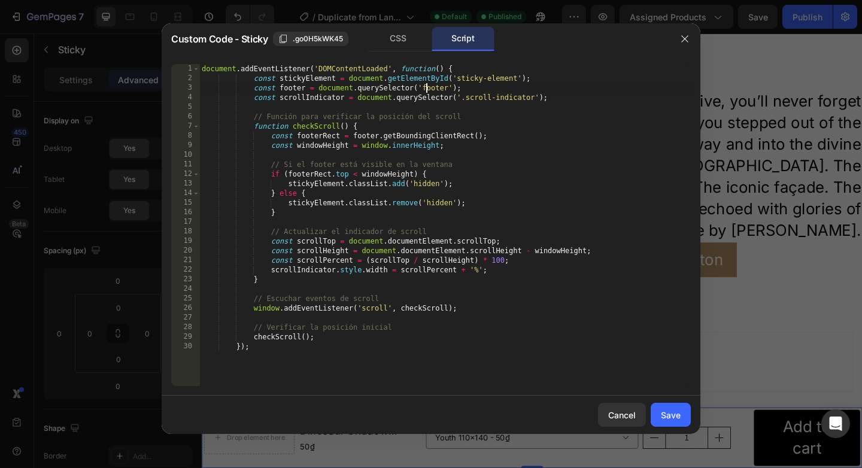
click at [424, 89] on div "document . addEventListener ( 'DOMContentLoaded' , function ( ) { const stickyE…" at bounding box center [444, 234] width 491 height 341
paste textarea "#shopify-section-sections--19723852054758__footer > div.section-background.colo…"
type textarea "const footer = document.querySelector('#shopify-section-sections--1972385205475…"
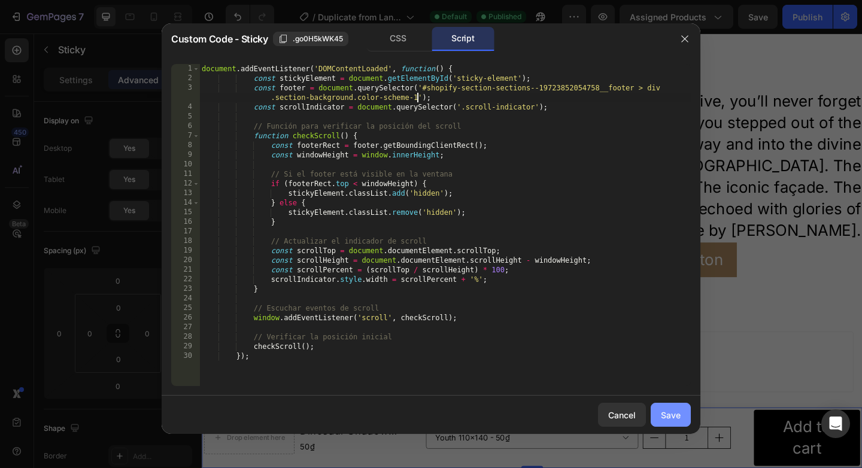
click at [669, 415] on div "Save" at bounding box center [670, 415] width 20 height 13
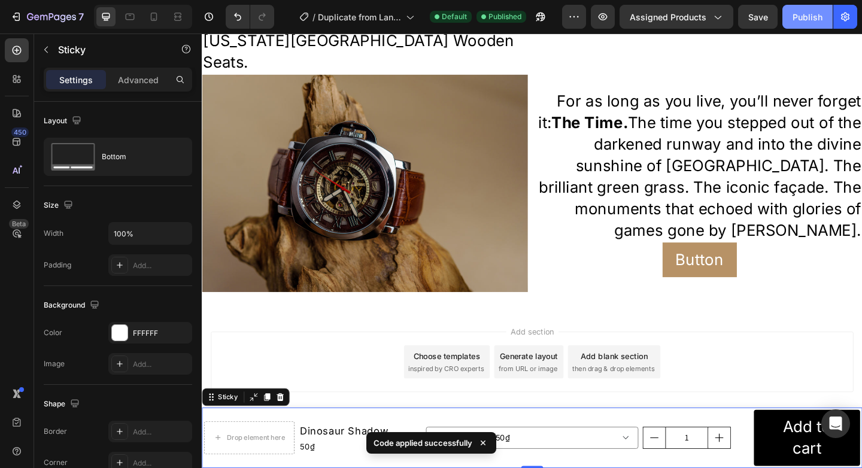
click at [795, 9] on button "Publish" at bounding box center [807, 17] width 50 height 24
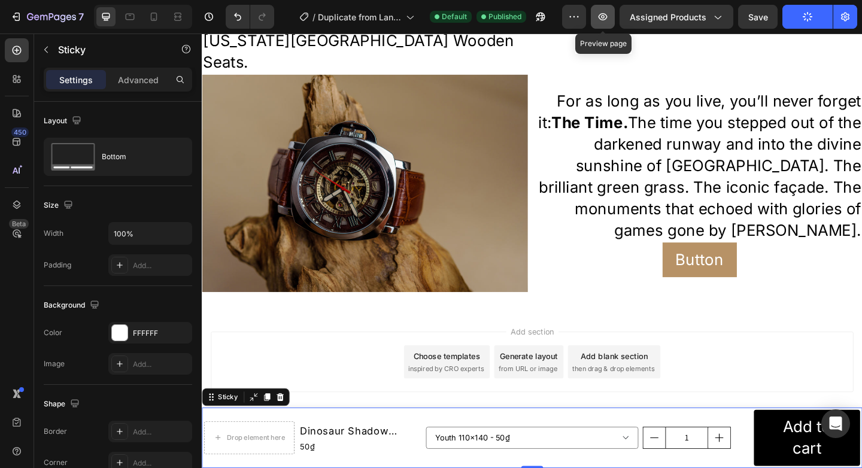
click at [604, 17] on icon "button" at bounding box center [602, 17] width 12 height 12
click at [222, 429] on div "Sticky" at bounding box center [230, 429] width 26 height 11
click at [214, 431] on icon at bounding box center [212, 429] width 10 height 10
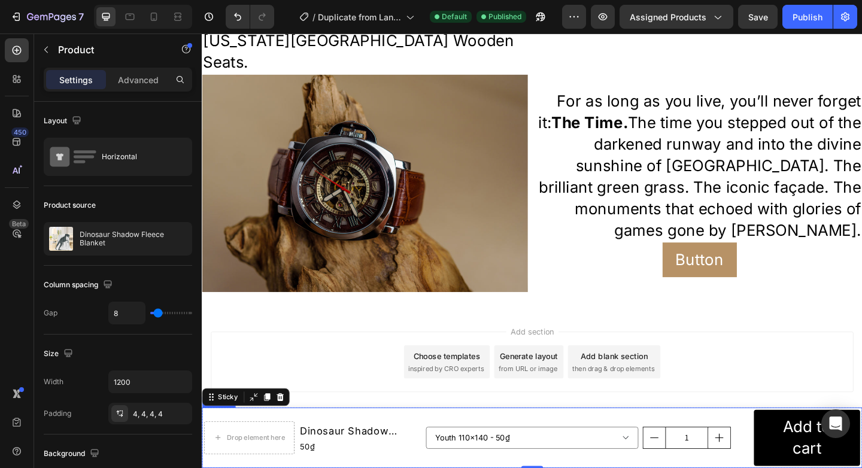
click at [282, 453] on div "Drop element here Dinosaur Shadow Fleece Blanket Product Title 50₫ Product Pric…" at bounding box center [322, 473] width 236 height 61
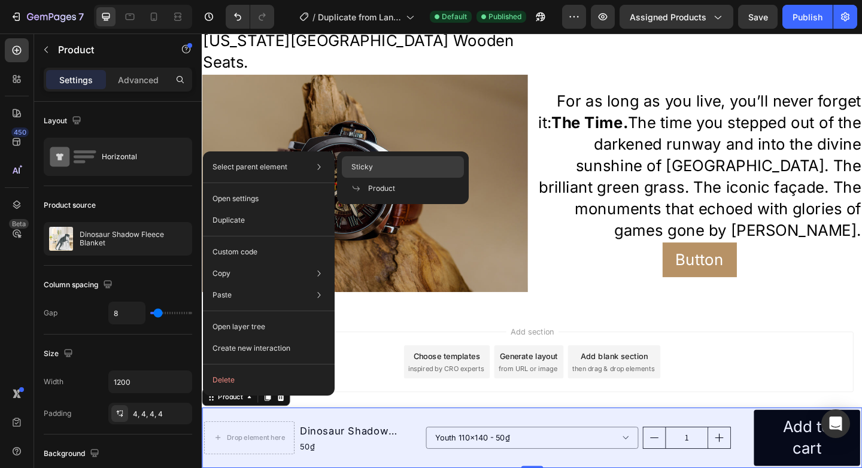
click at [360, 169] on span "Sticky" at bounding box center [362, 167] width 22 height 11
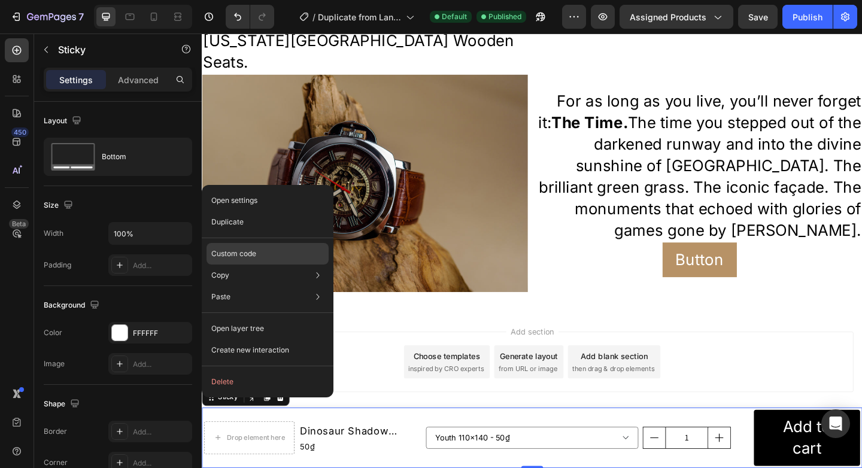
click at [245, 257] on p "Custom code" at bounding box center [233, 253] width 45 height 11
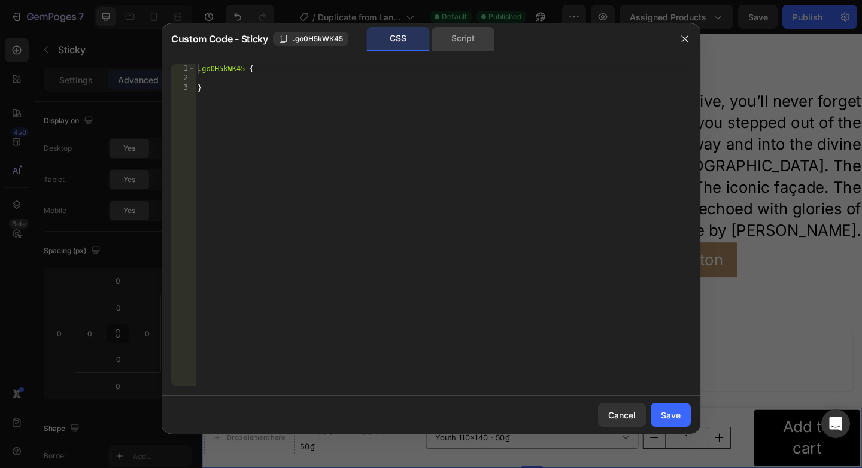
click at [468, 39] on div "Script" at bounding box center [462, 39] width 63 height 24
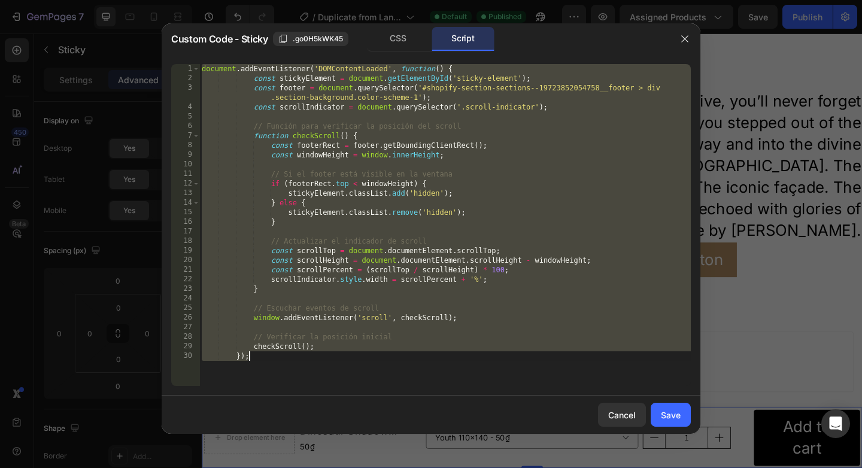
click at [395, 74] on div "document . addEventListener ( 'DOMContentLoaded' , function ( ) { const stickyE…" at bounding box center [444, 234] width 491 height 341
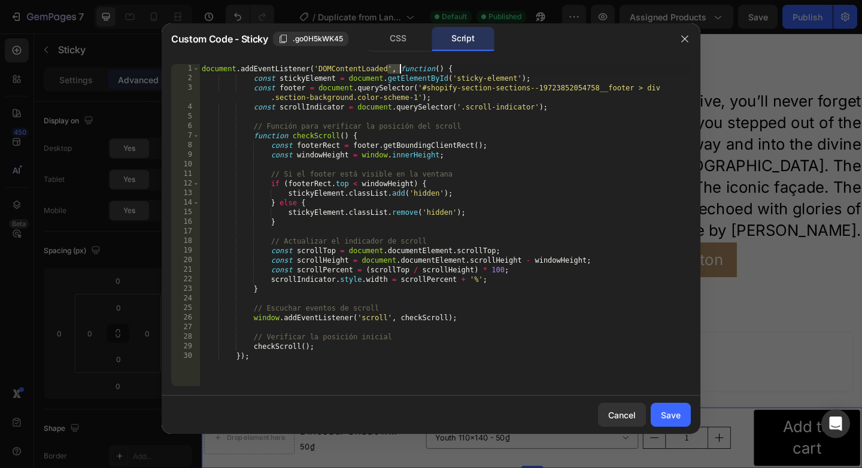
click at [395, 74] on div "document . addEventListener ( 'DOMContentLoaded' , function ( ) { const stickyE…" at bounding box center [444, 234] width 491 height 341
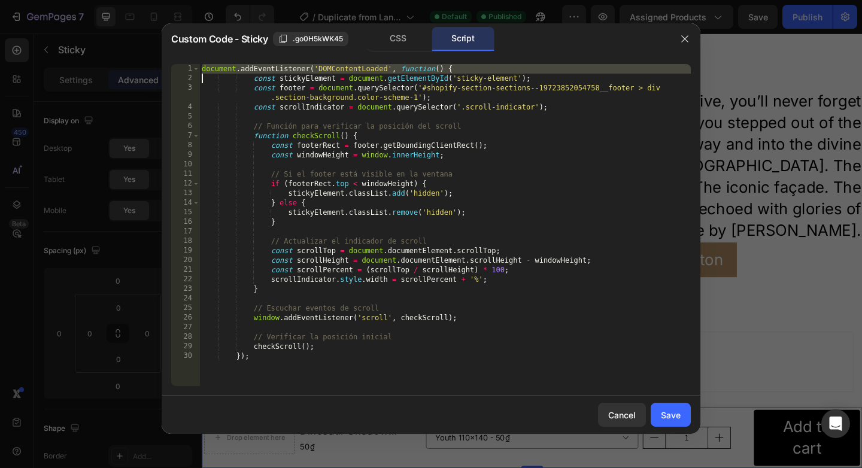
click at [395, 74] on div "document . addEventListener ( 'DOMContentLoaded' , function ( ) { const stickyE…" at bounding box center [444, 234] width 491 height 341
type textarea "checkScroll(); });"
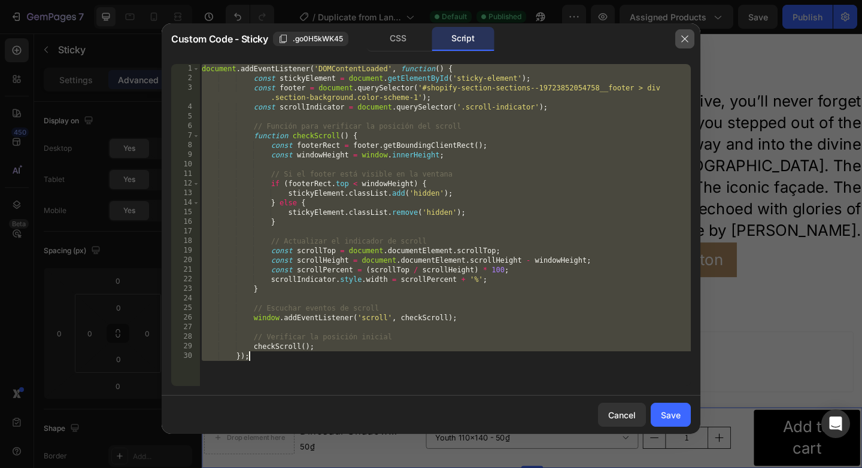
click at [686, 42] on icon "button" at bounding box center [685, 39] width 10 height 10
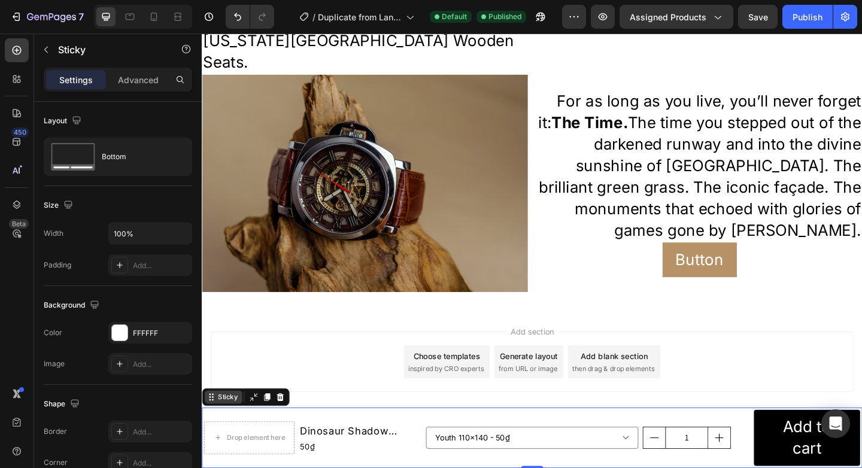
click at [215, 430] on icon at bounding box center [212, 429] width 10 height 10
click at [236, 431] on div "Sticky" at bounding box center [230, 429] width 26 height 11
click at [309, 449] on div "Drop element here Dinosaur Shadow Fleece Blanket Product Title 50₫ Product Pric…" at bounding box center [322, 473] width 236 height 61
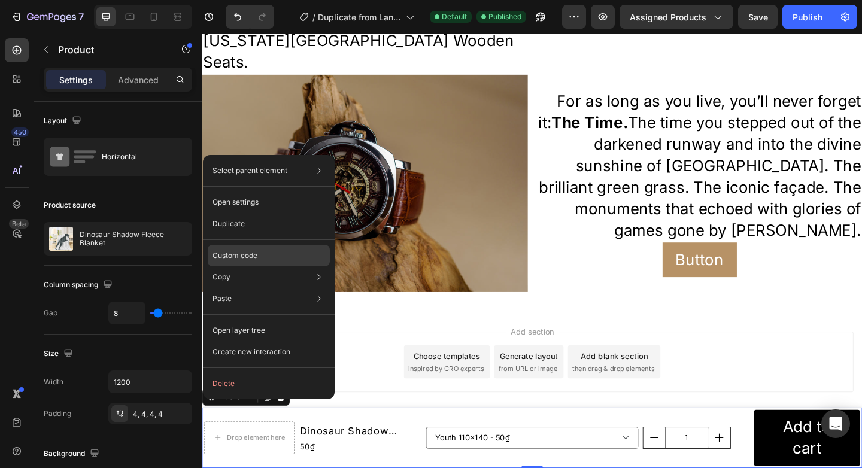
click at [250, 288] on div "Custom code" at bounding box center [269, 299] width 122 height 22
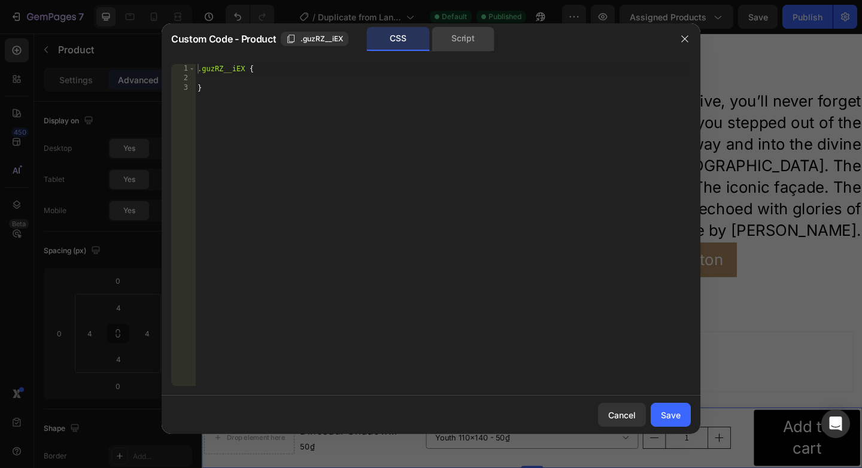
click at [469, 46] on div "Script" at bounding box center [462, 39] width 63 height 24
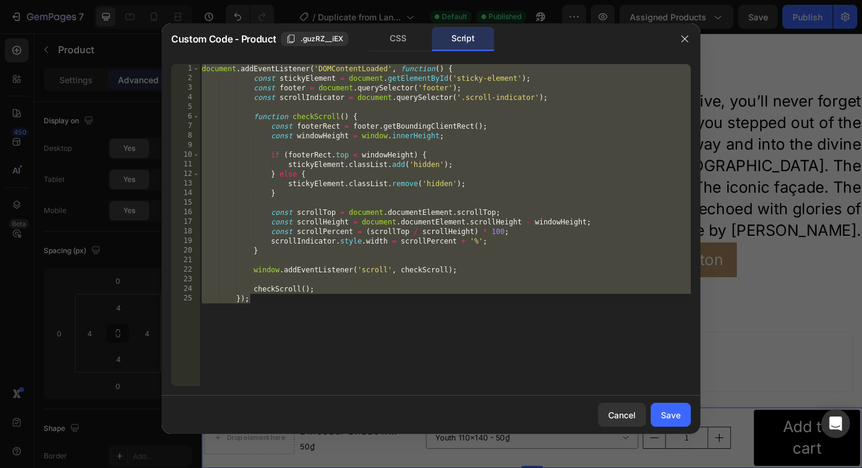
click at [306, 300] on div "document . addEventListener ( 'DOMContentLoaded' , function ( ) { const stickyE…" at bounding box center [444, 234] width 491 height 341
paste textarea
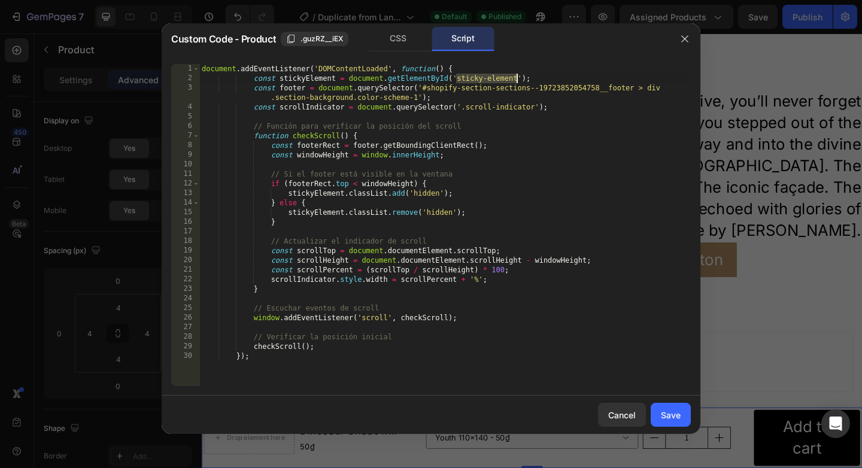
drag, startPoint x: 456, startPoint y: 78, endPoint x: 517, endPoint y: 76, distance: 60.5
click at [518, 76] on div "document . addEventListener ( 'DOMContentLoaded' , function ( ) { const stickyE…" at bounding box center [444, 234] width 491 height 341
paste textarea "#guzRZ__iEX"
type textarea "const stickyElement = document.getElementById('#guzRZ__iEX');"
click at [671, 410] on div "Save" at bounding box center [670, 415] width 20 height 13
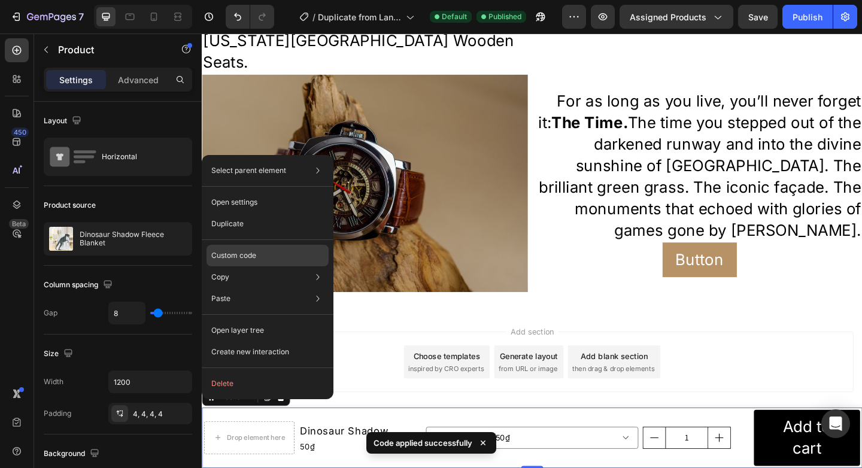
click at [237, 288] on div "Custom code" at bounding box center [267, 299] width 122 height 22
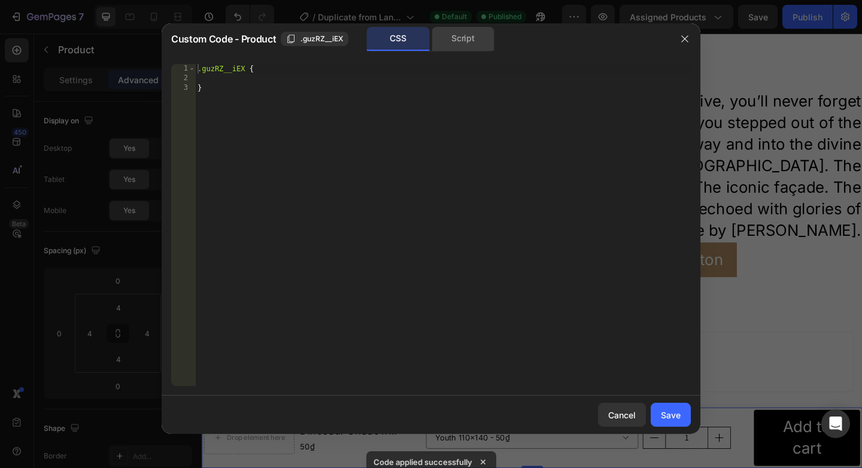
click at [460, 42] on div "Script" at bounding box center [462, 39] width 63 height 24
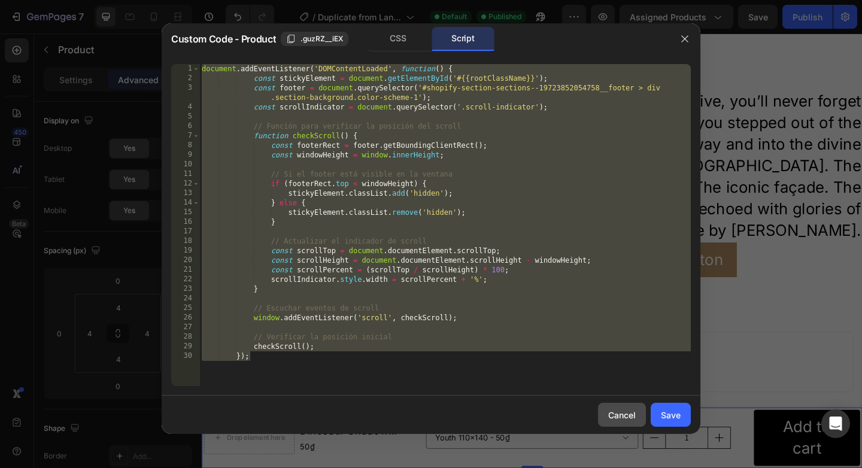
click at [621, 409] on div "Cancel" at bounding box center [622, 415] width 28 height 13
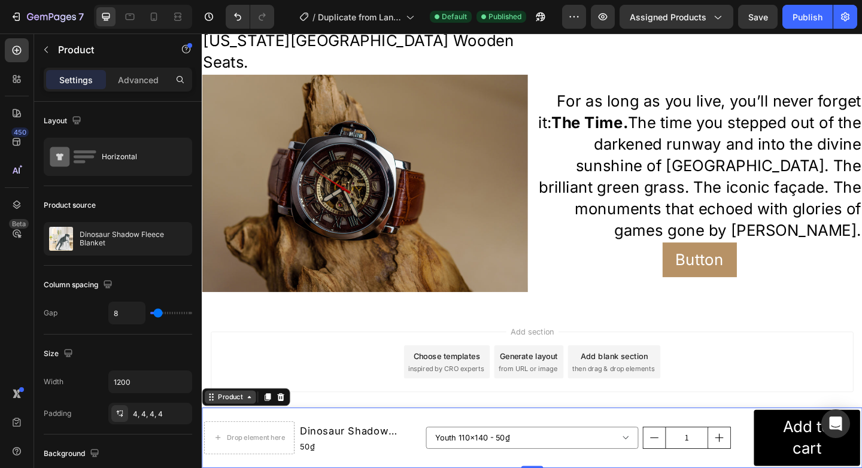
click at [230, 430] on div "Product" at bounding box center [233, 429] width 32 height 11
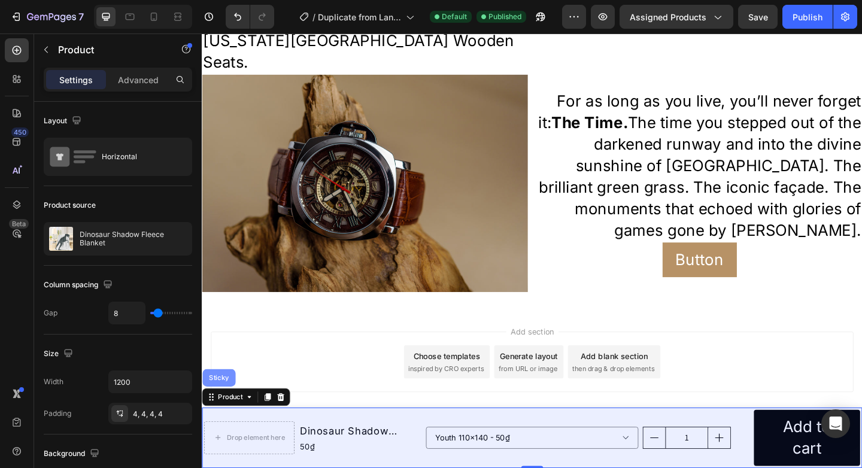
click at [224, 403] on div "Sticky" at bounding box center [220, 407] width 36 height 19
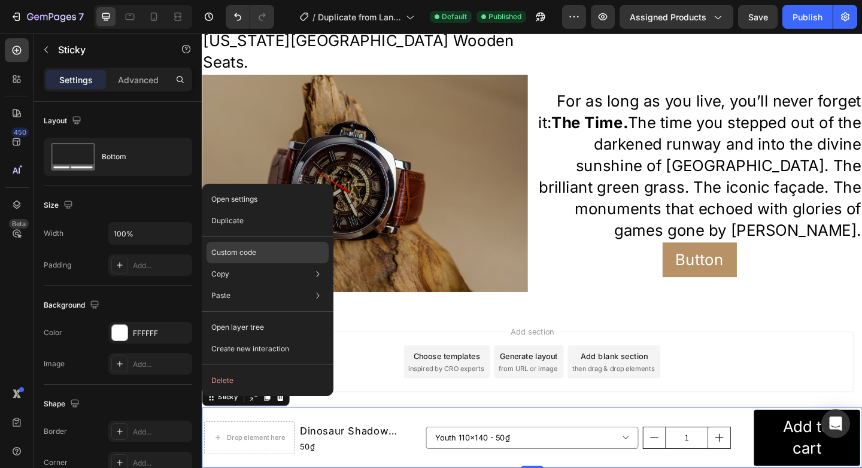
click at [256, 285] on div "Custom code" at bounding box center [267, 296] width 122 height 22
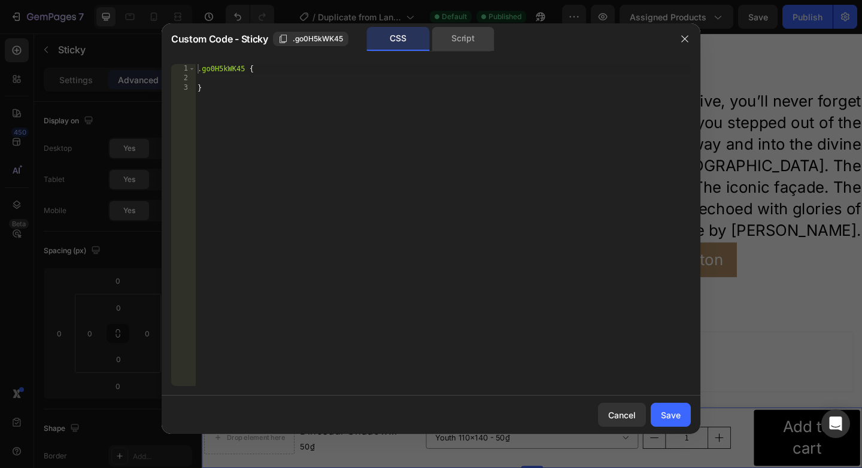
click at [459, 50] on div "Script" at bounding box center [462, 39] width 63 height 24
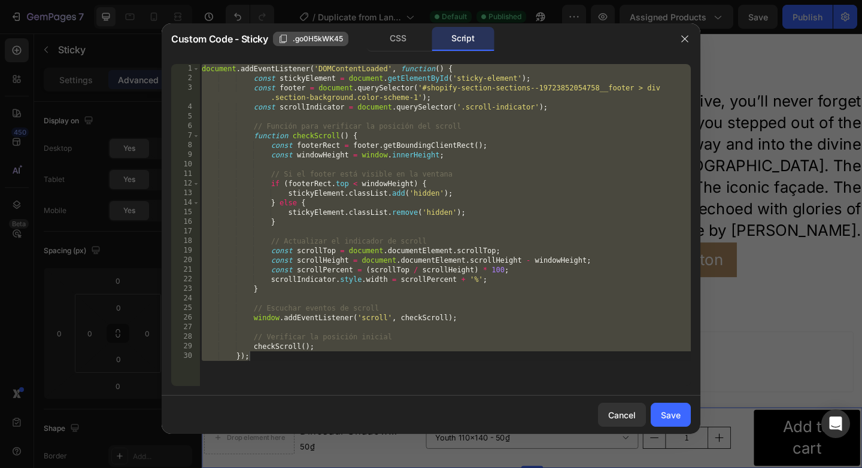
click at [283, 36] on icon "button" at bounding box center [283, 39] width 10 height 10
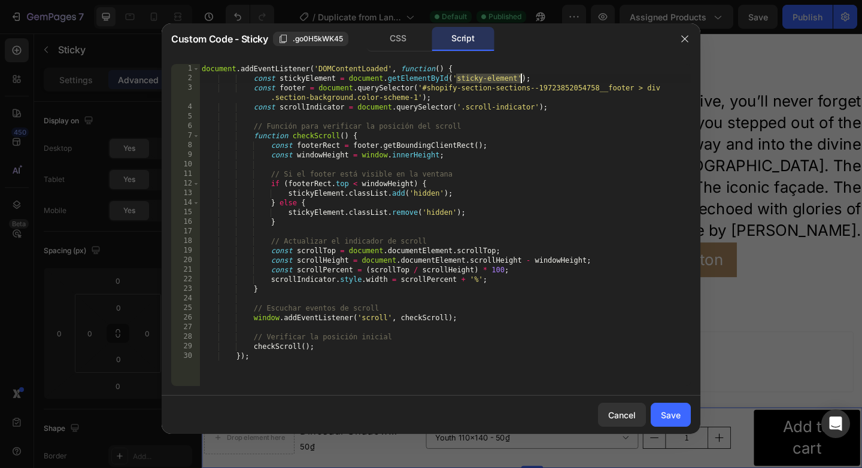
drag, startPoint x: 458, startPoint y: 80, endPoint x: 519, endPoint y: 81, distance: 61.0
click at [519, 81] on div "document . addEventListener ( 'DOMContentLoaded' , function ( ) { const stickyE…" at bounding box center [444, 234] width 491 height 341
paste textarea ".go0H5kWK45"
type textarea "const stickyElement = document.getElementById('.go0H5kWK45');"
click at [675, 412] on div "Save" at bounding box center [670, 415] width 20 height 13
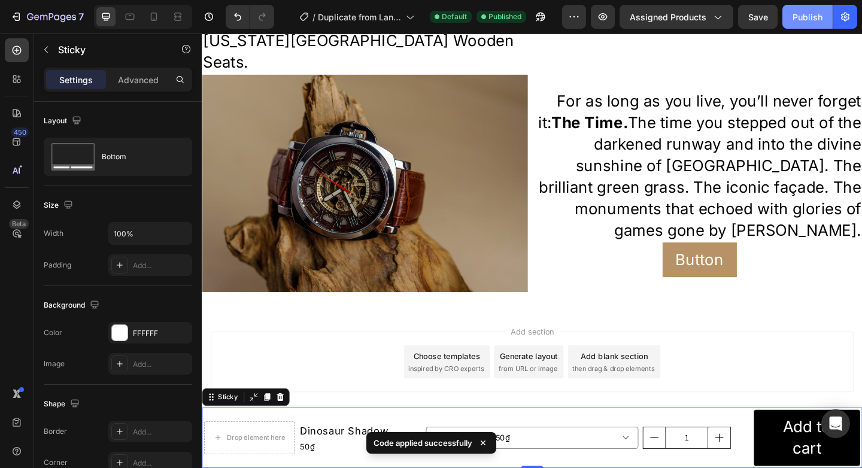
click at [799, 18] on div "Publish" at bounding box center [807, 17] width 30 height 13
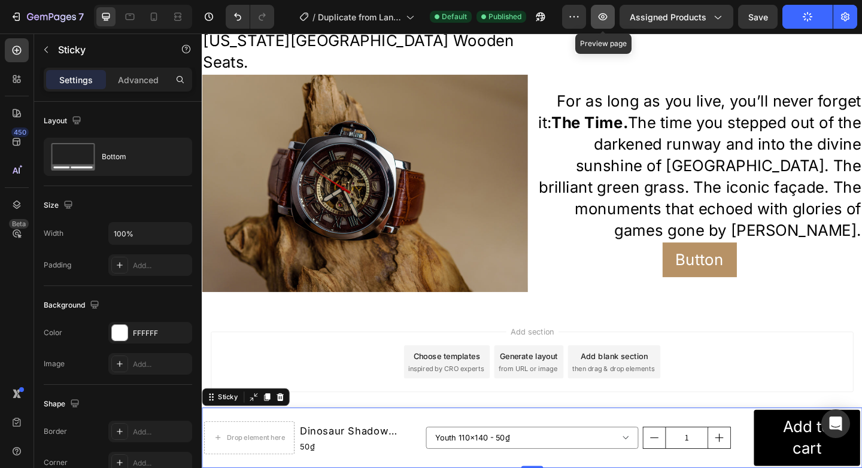
click at [599, 21] on icon "button" at bounding box center [602, 17] width 12 height 12
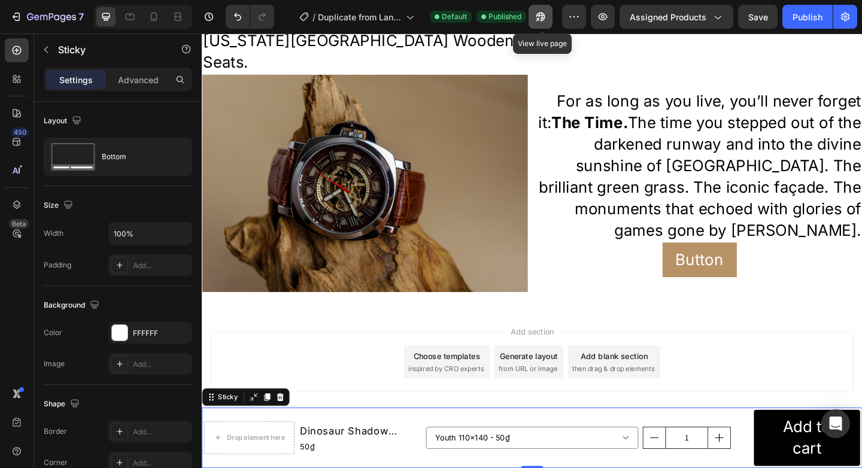
click at [539, 18] on icon "button" at bounding box center [537, 19] width 3 height 3
